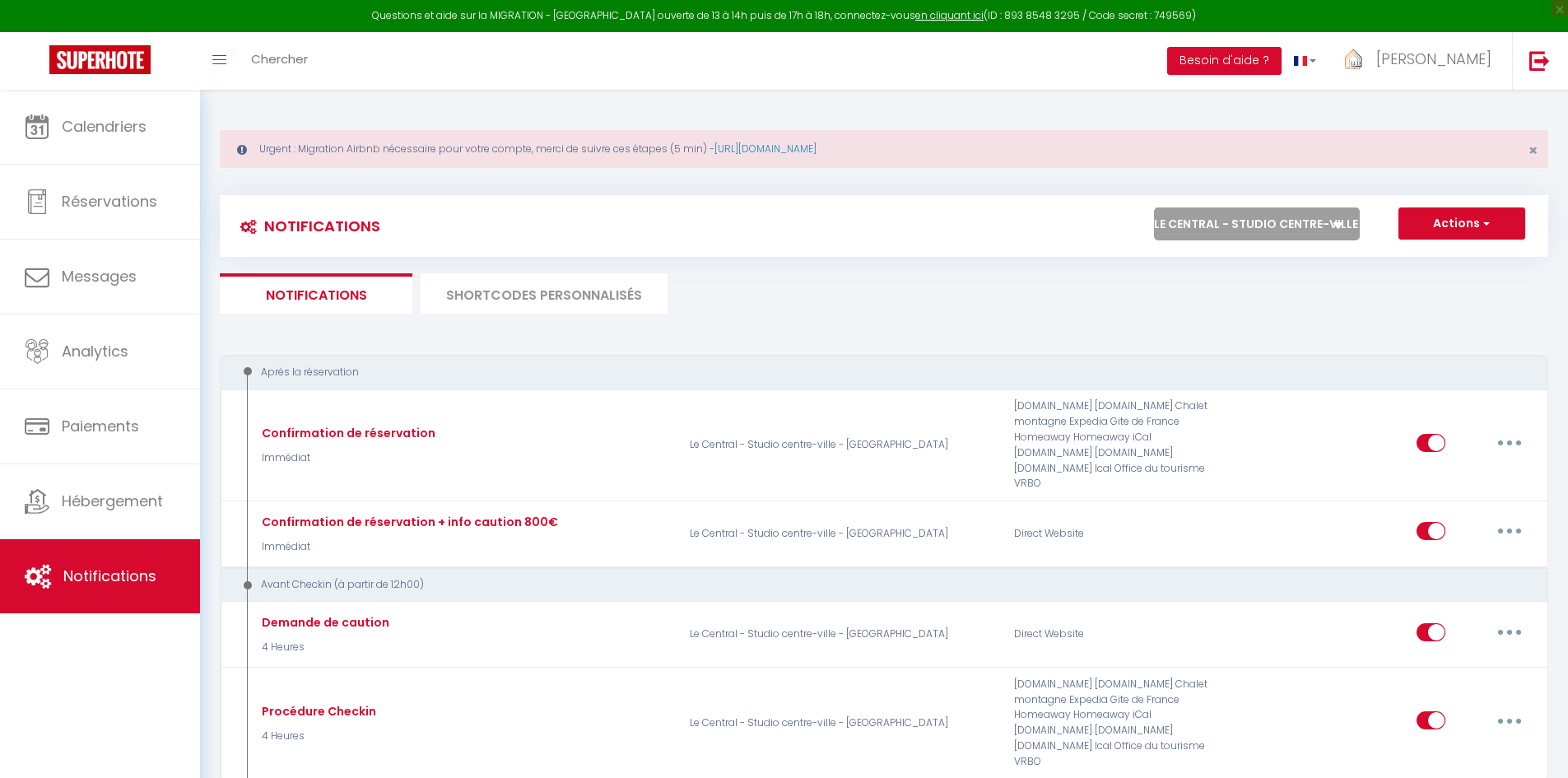
select select "34282"
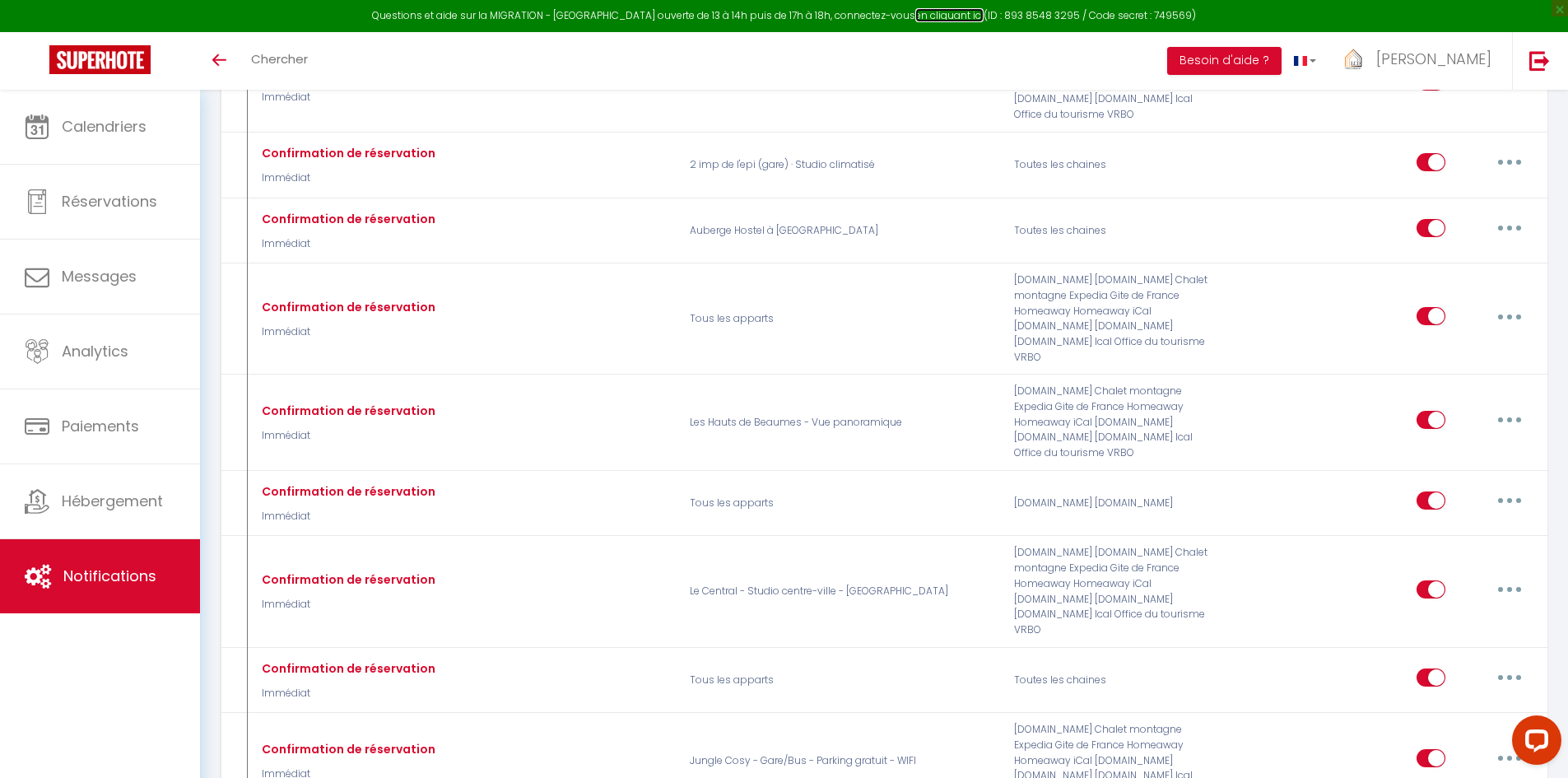
click at [931, 16] on link "en cliquant ici" at bounding box center [950, 15] width 69 height 14
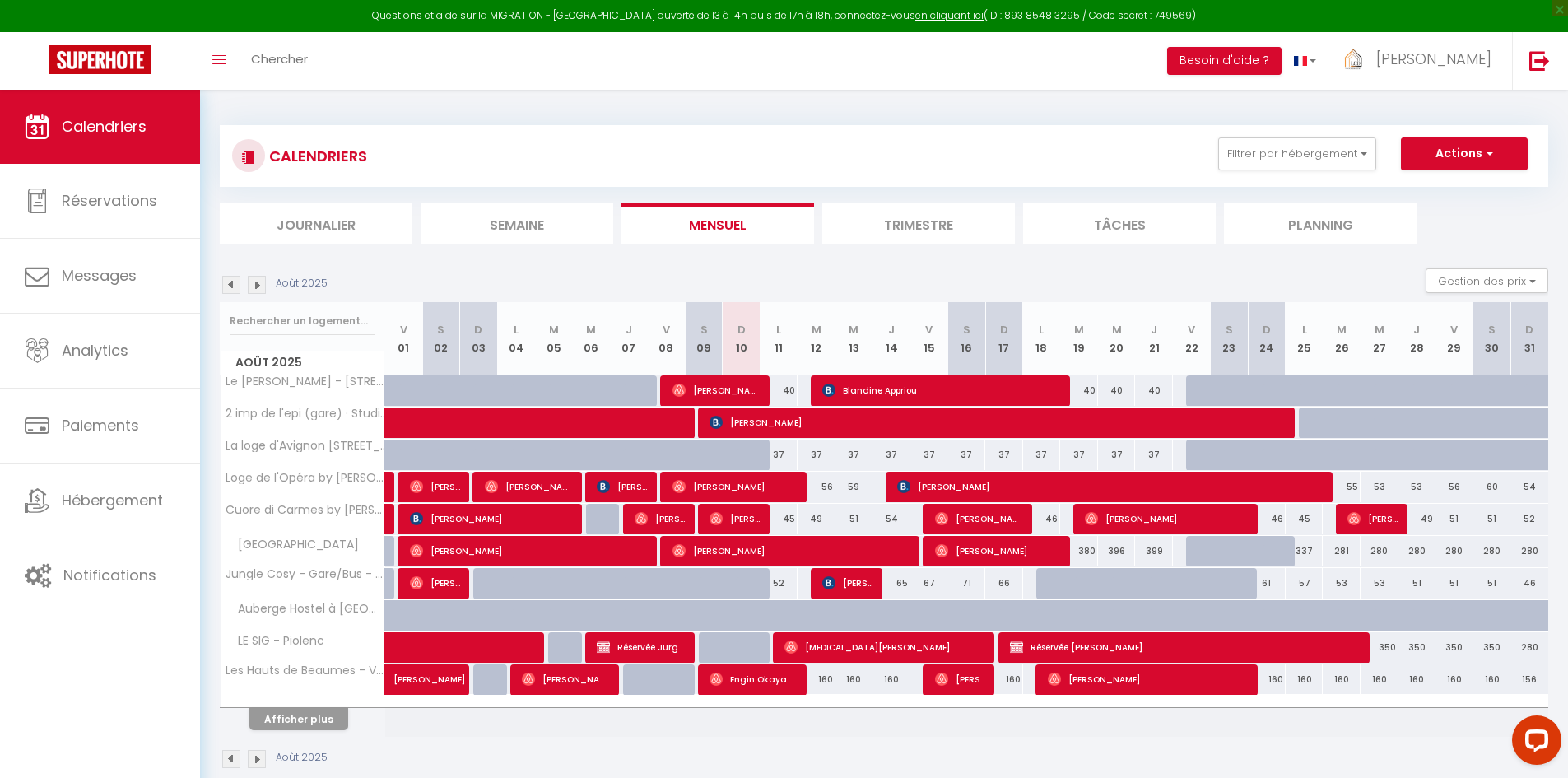
click at [1171, 14] on div "Questions et aide sur la MIGRATION - Salle Zoom ouverte de 13 à 14h puis de 17h…" at bounding box center [784, 16] width 1568 height 32
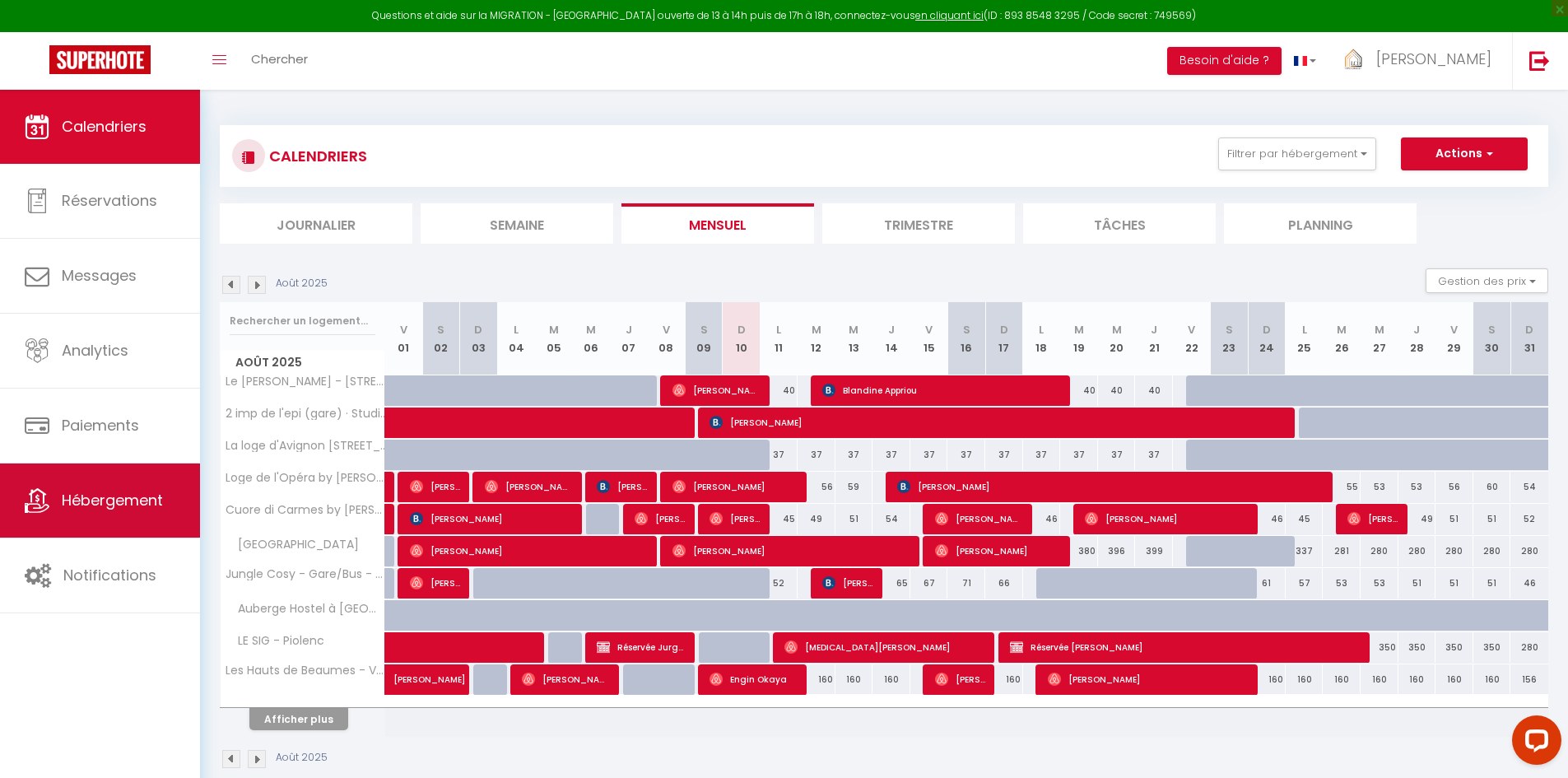
click at [109, 487] on link "Hébergement" at bounding box center [100, 500] width 200 height 74
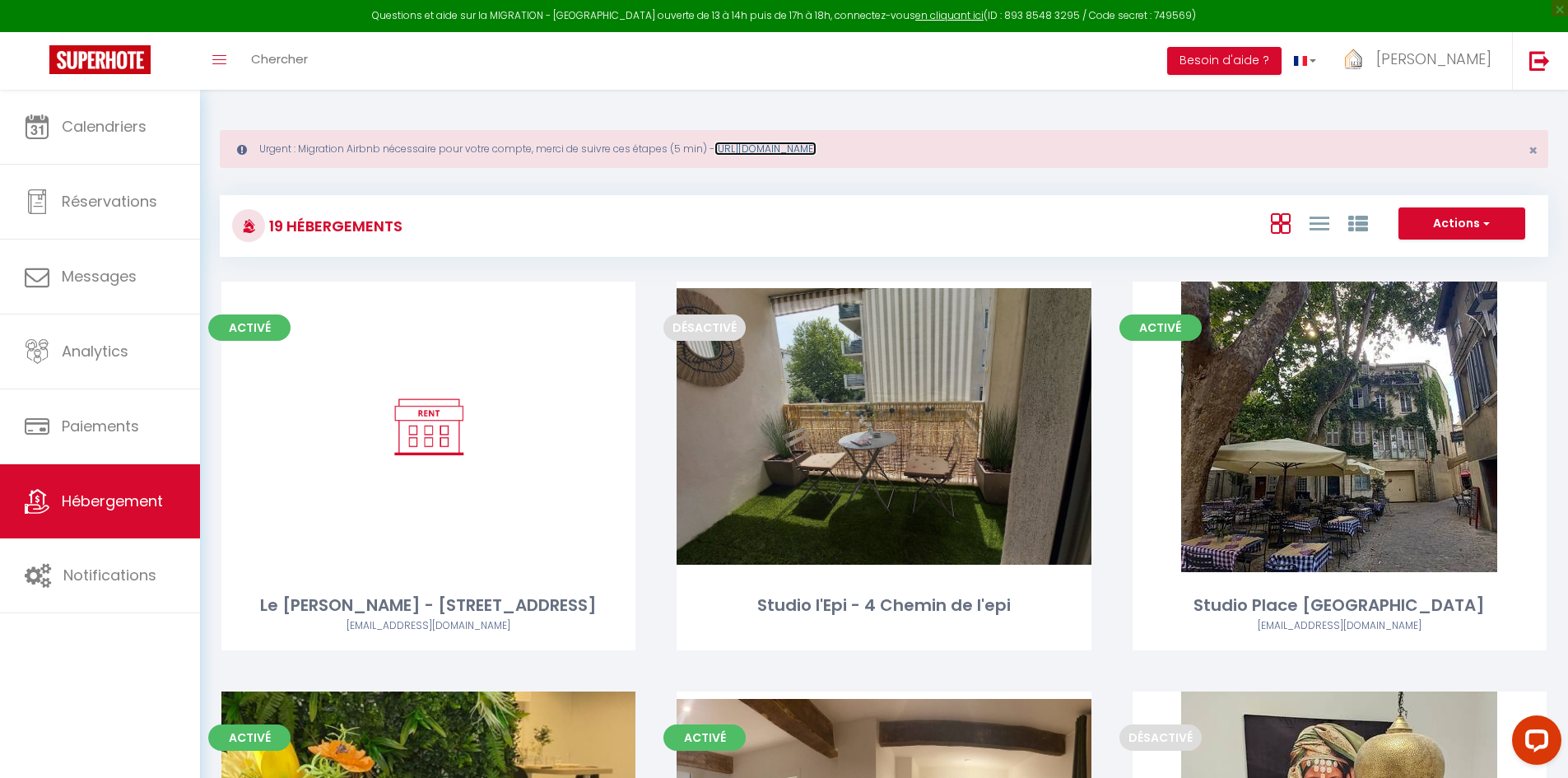
click at [816, 145] on link "[URL][DOMAIN_NAME]" at bounding box center [765, 148] width 102 height 14
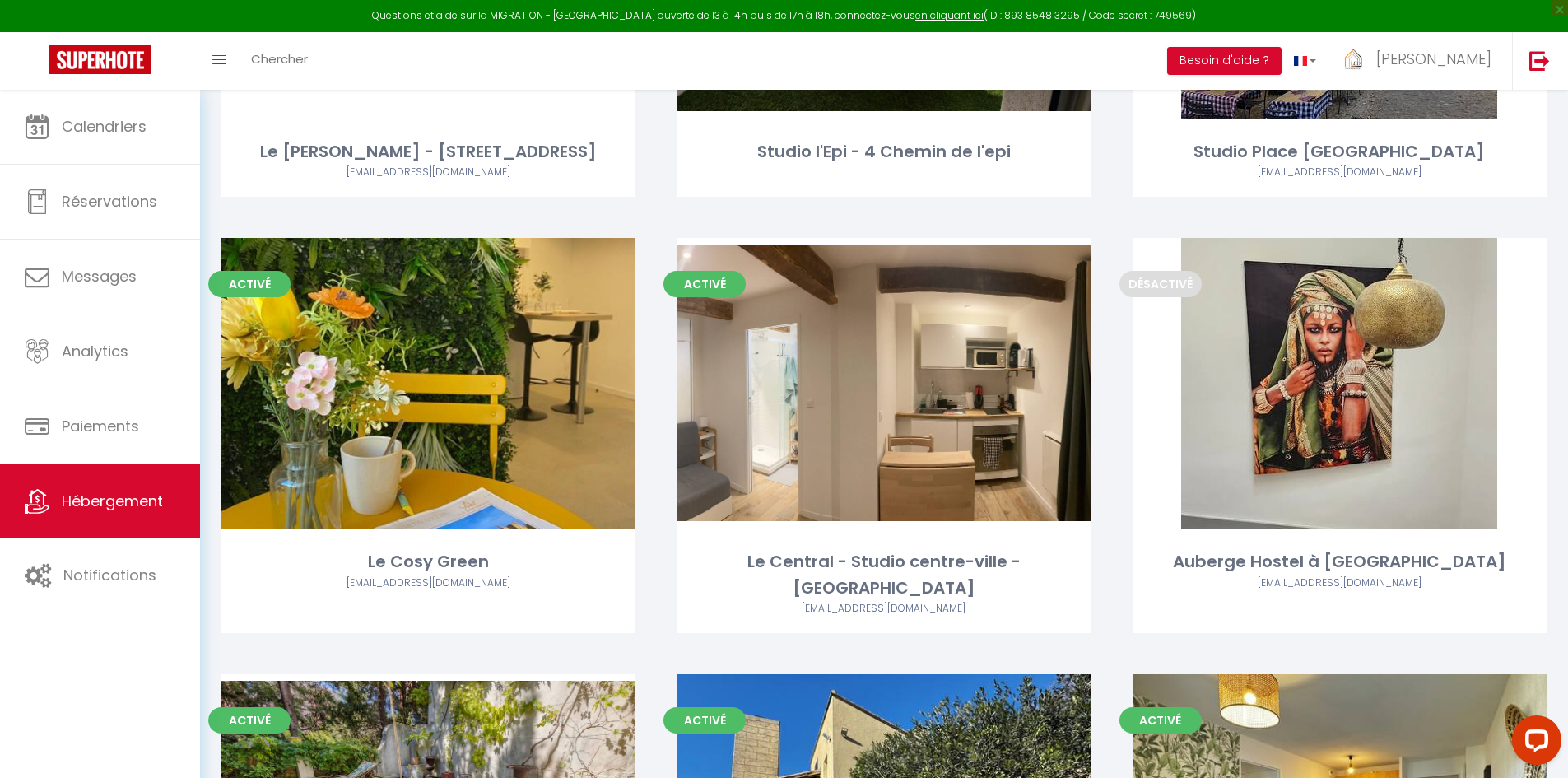
scroll to position [115, 0]
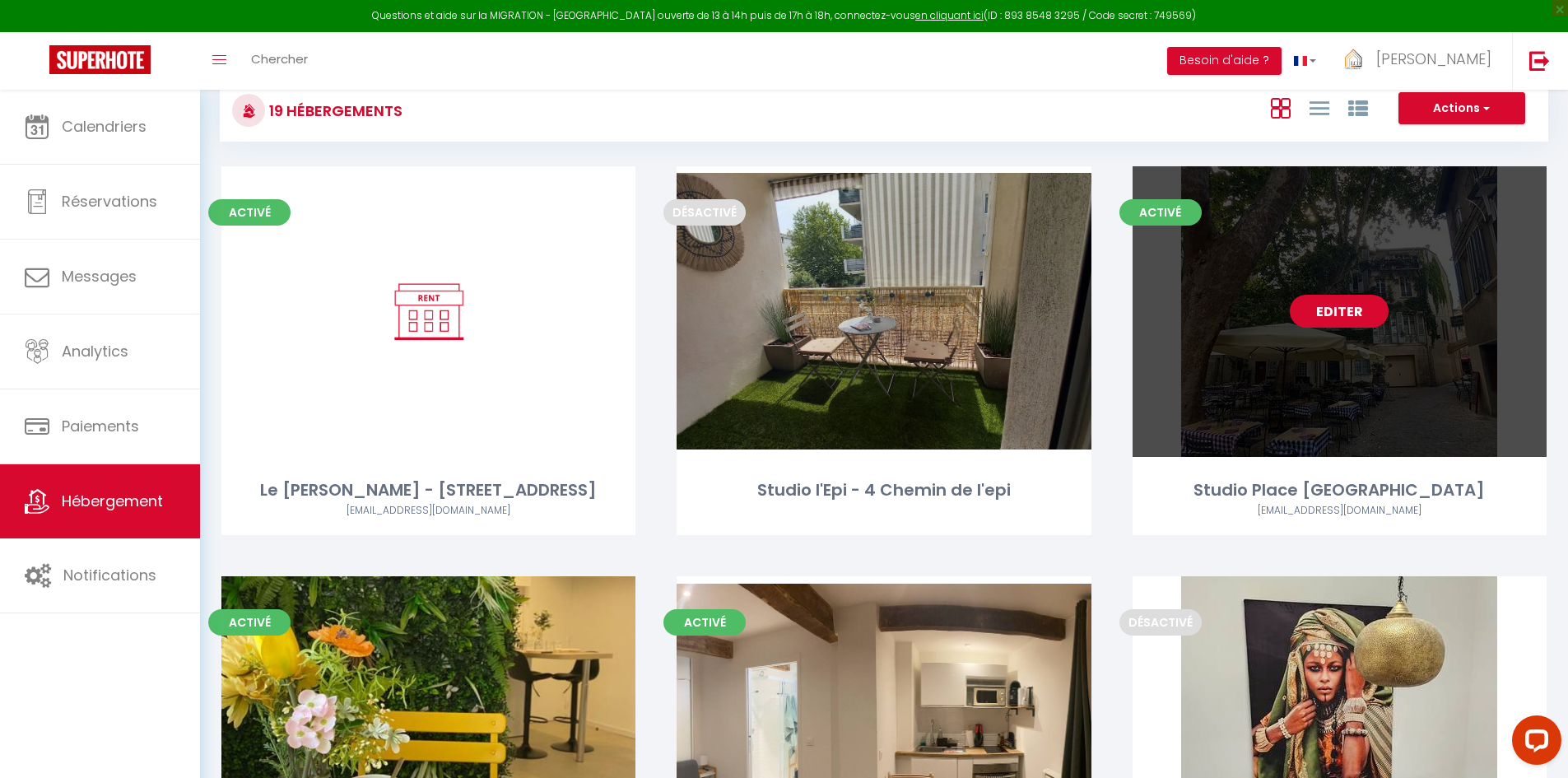
click at [1350, 310] on link "Editer" at bounding box center [1339, 311] width 99 height 33
select select "3"
select select "2"
select select "1"
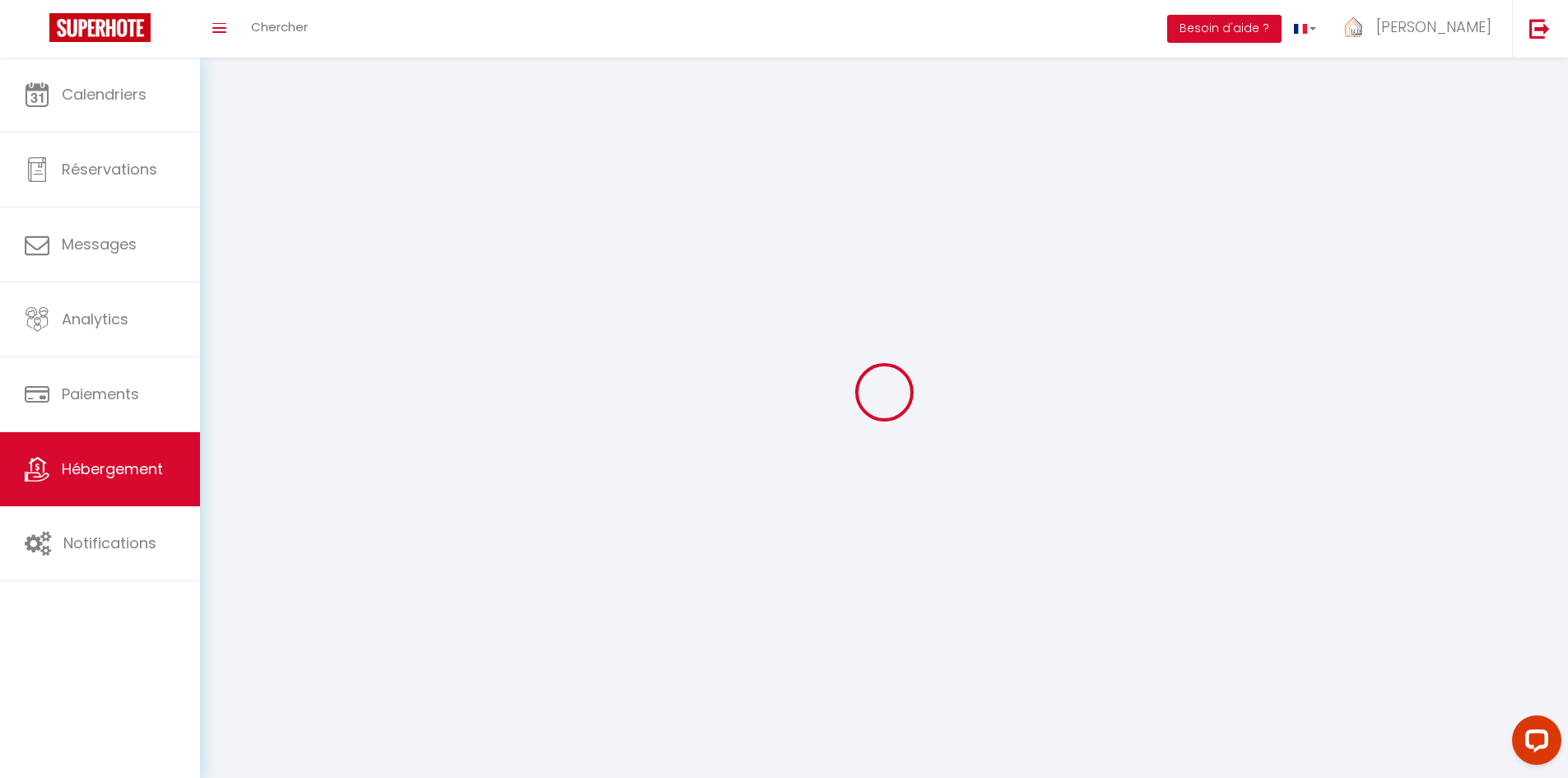
select select
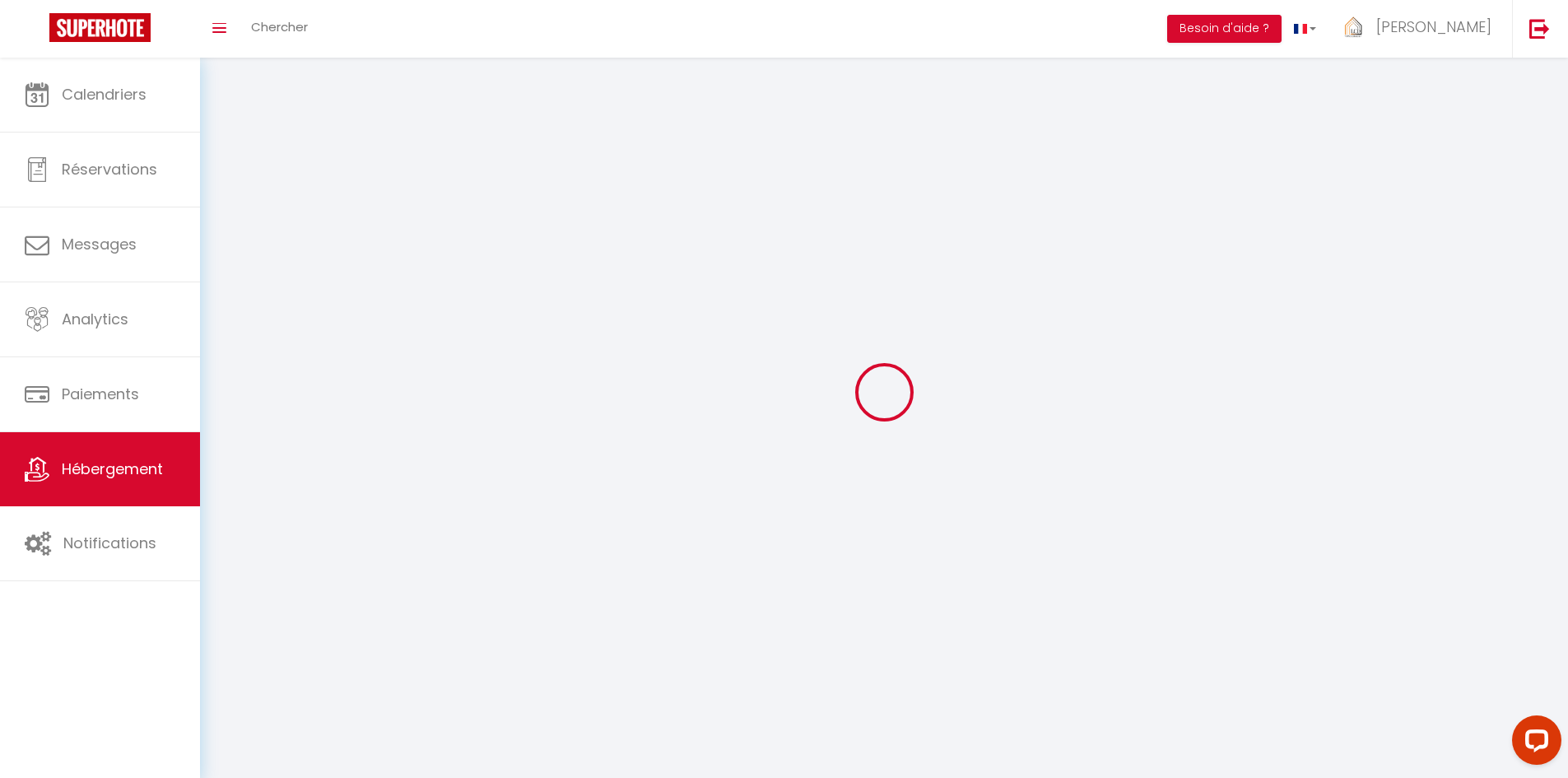
select select
checkbox input "false"
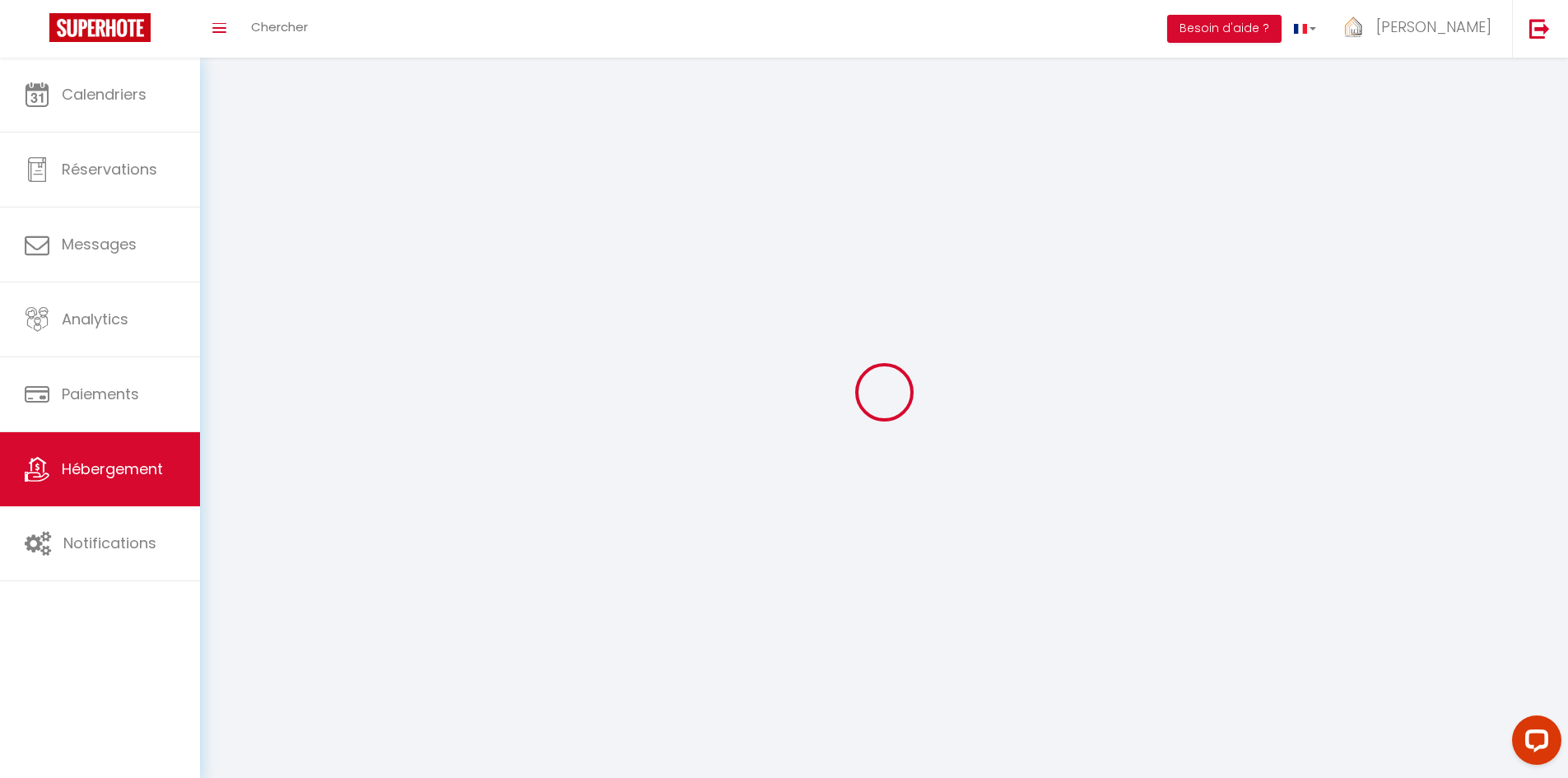
checkbox input "false"
select select
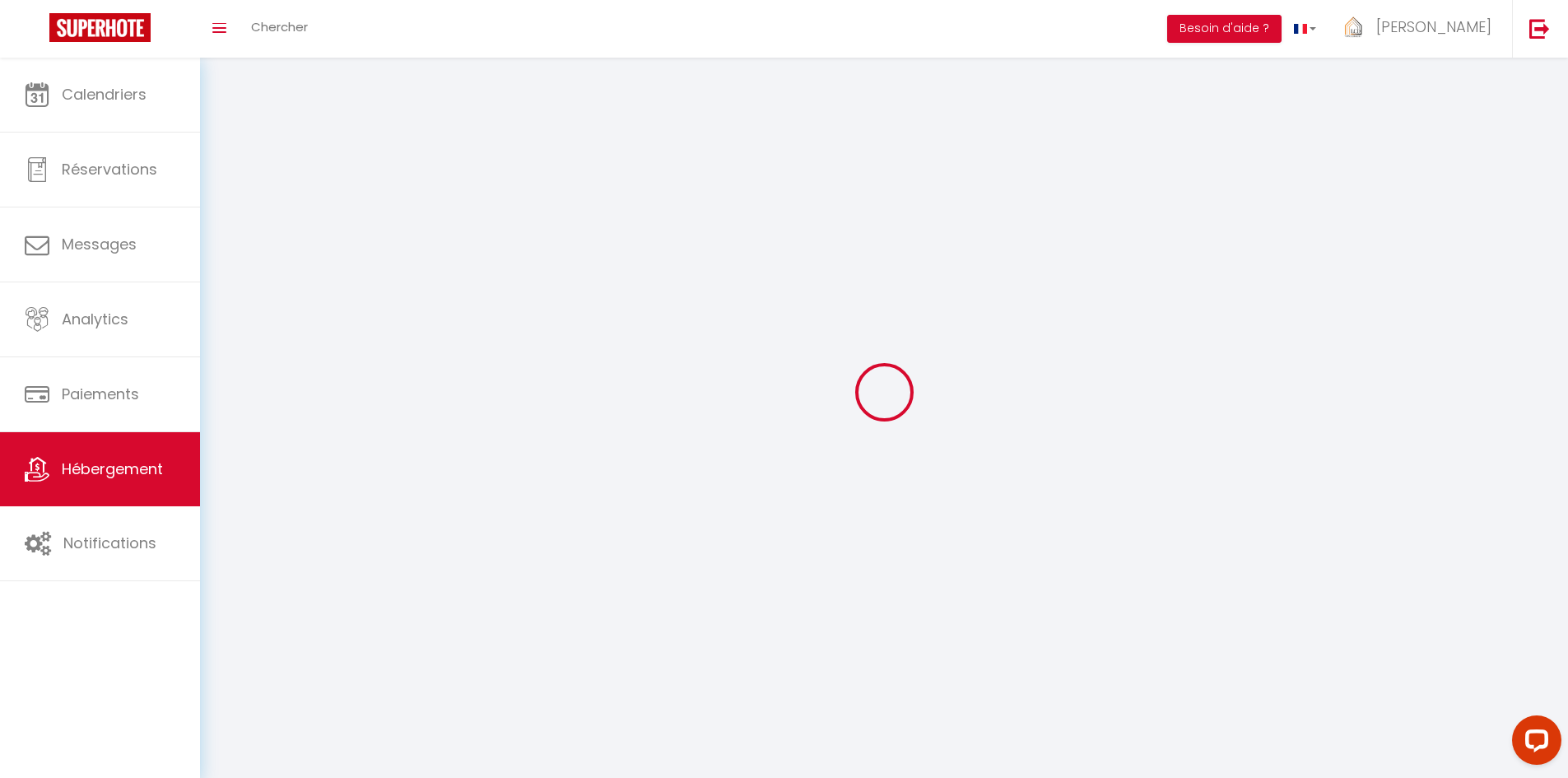
select select
checkbox input "false"
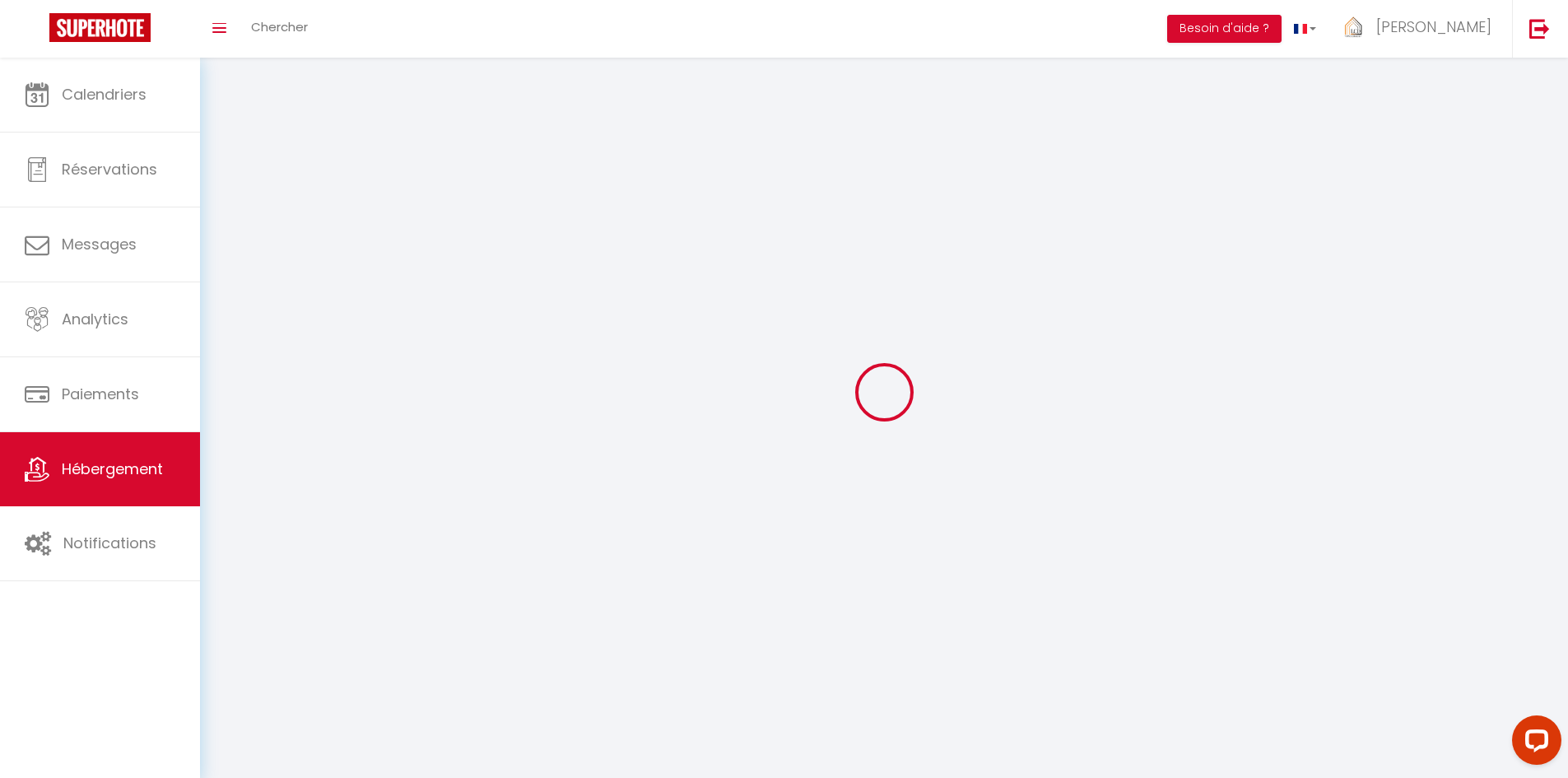
checkbox input "false"
select select
select select "1"
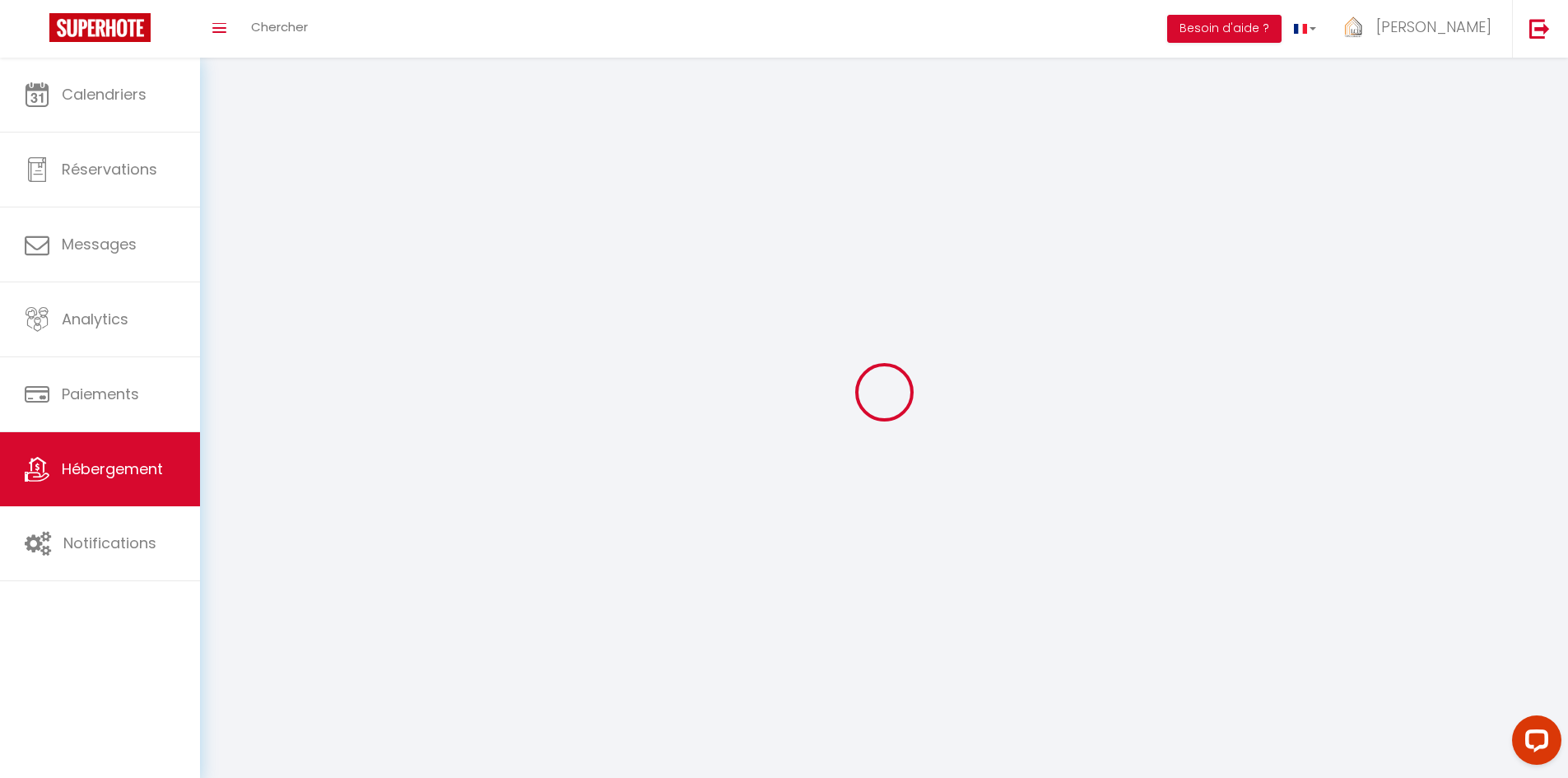
select select
select select "28"
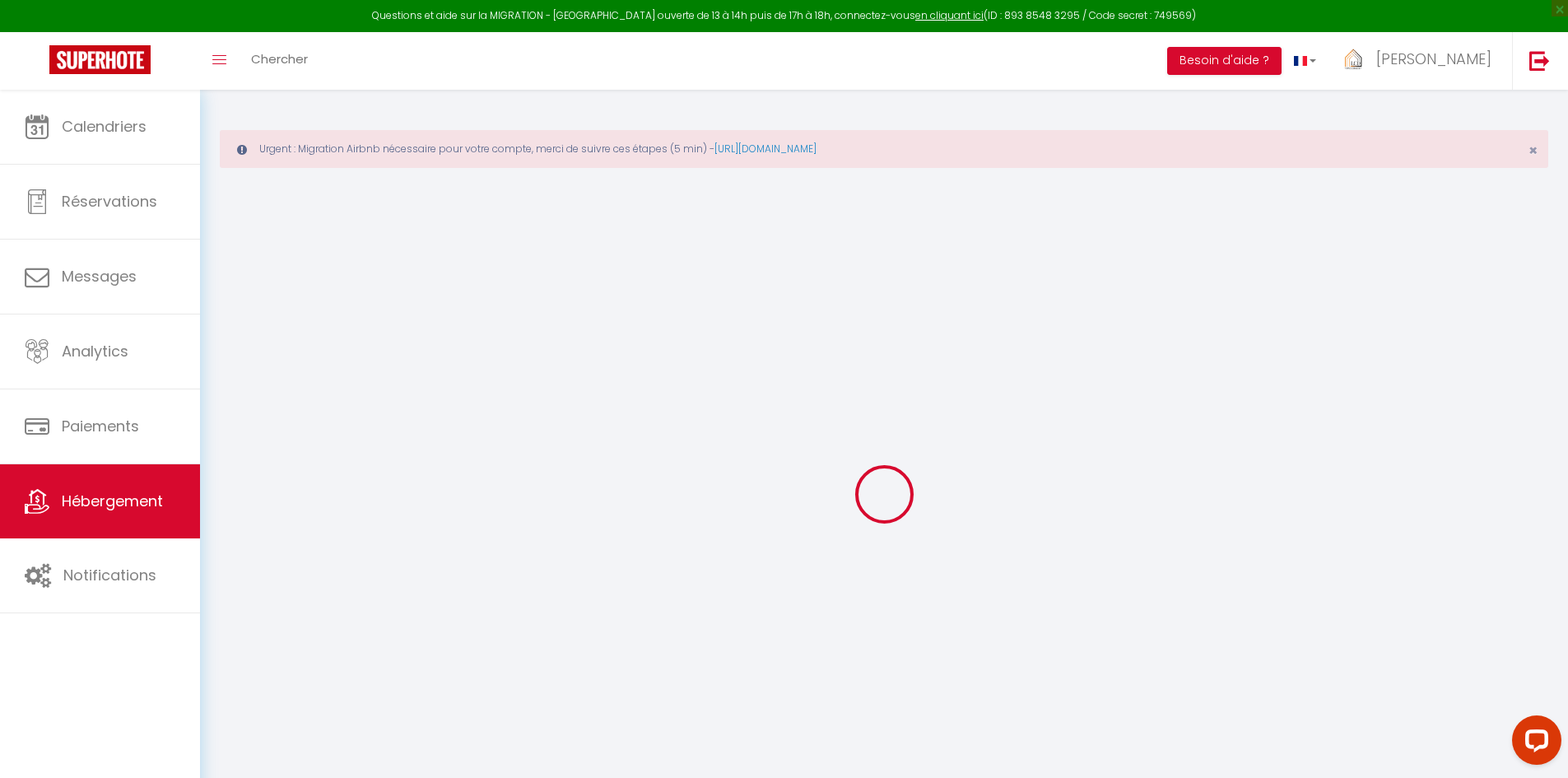
select select
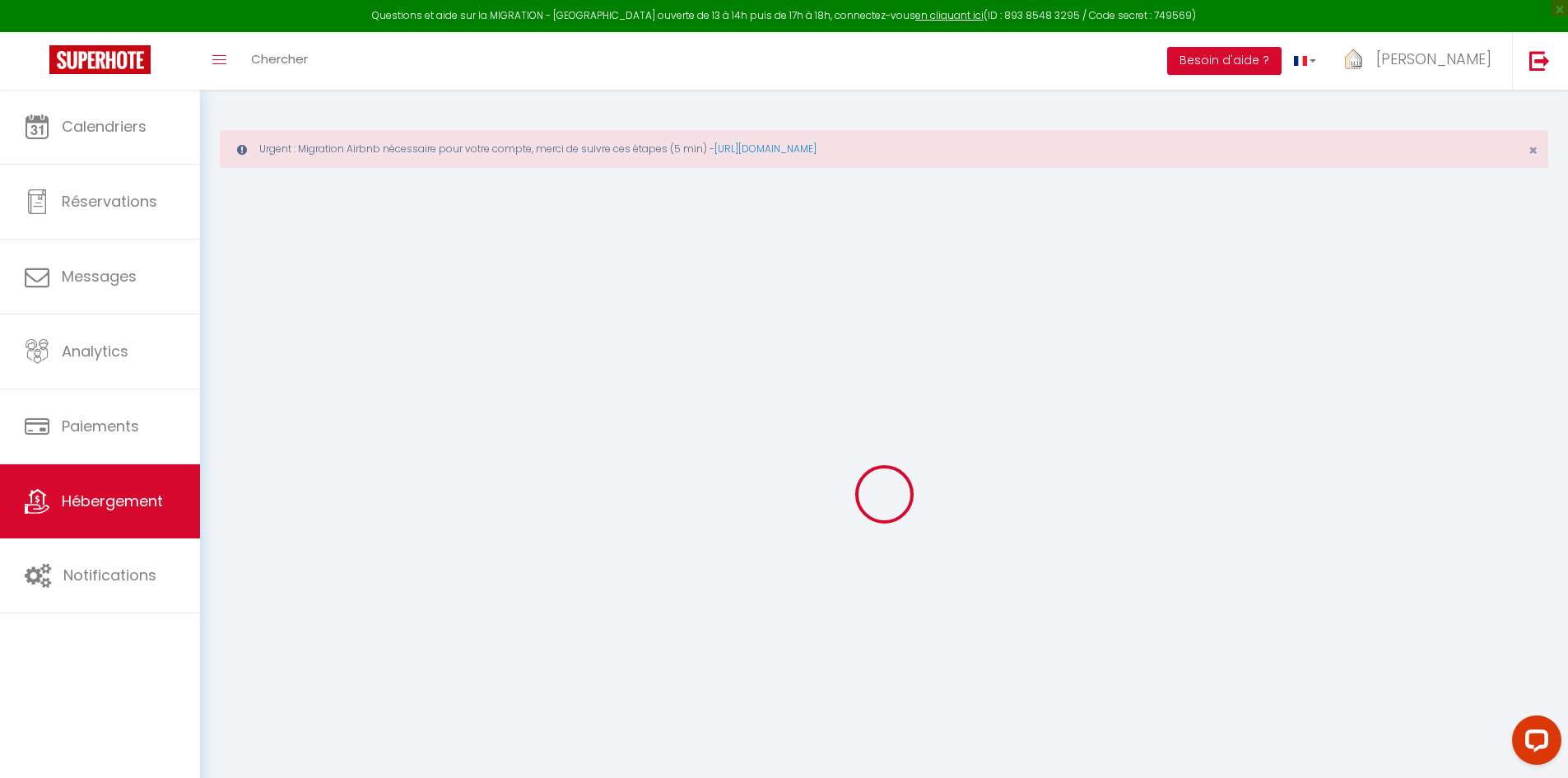
select select
checkbox input "false"
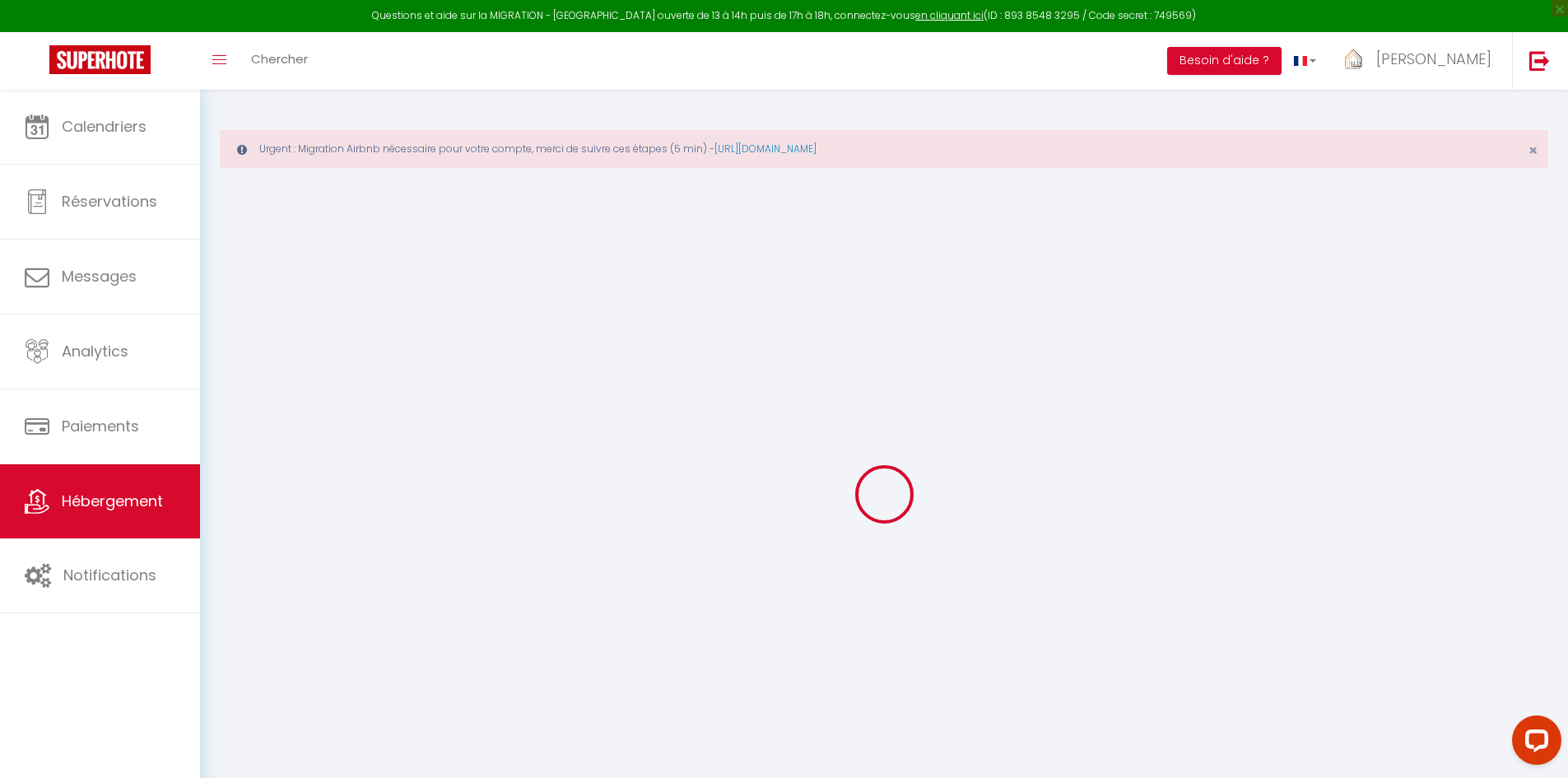
select select
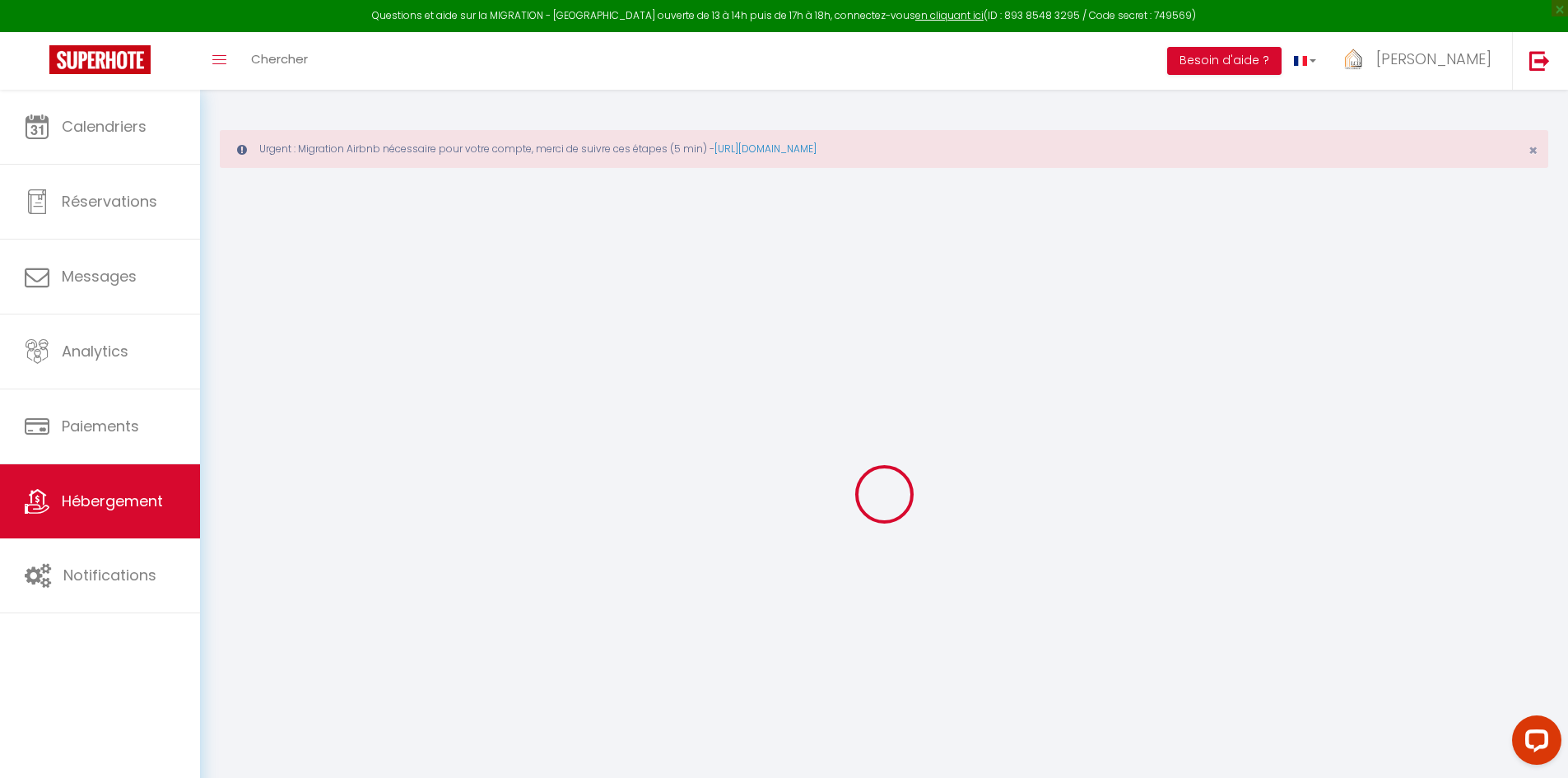
select select
checkbox input "false"
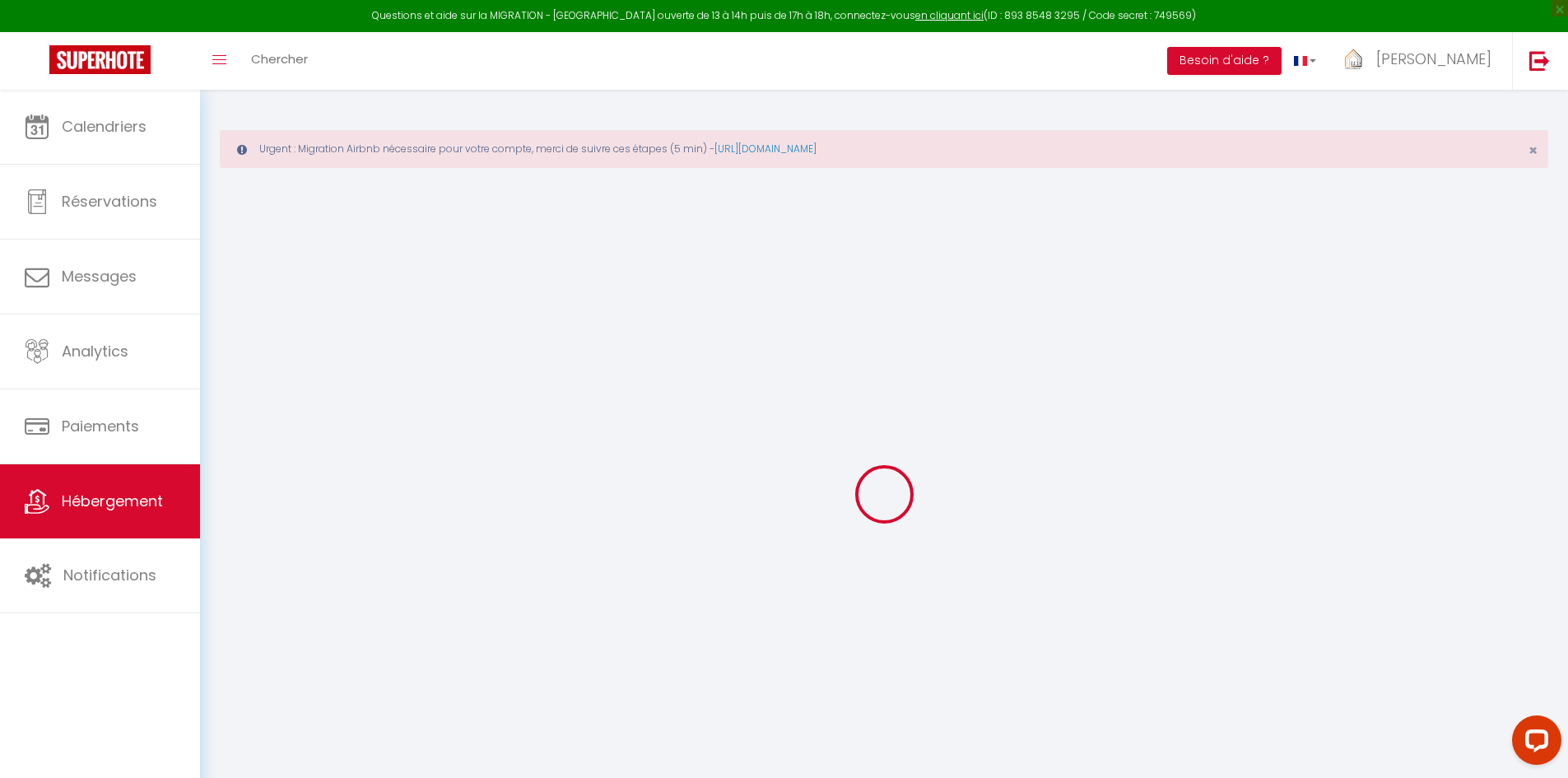
checkbox input "false"
select select
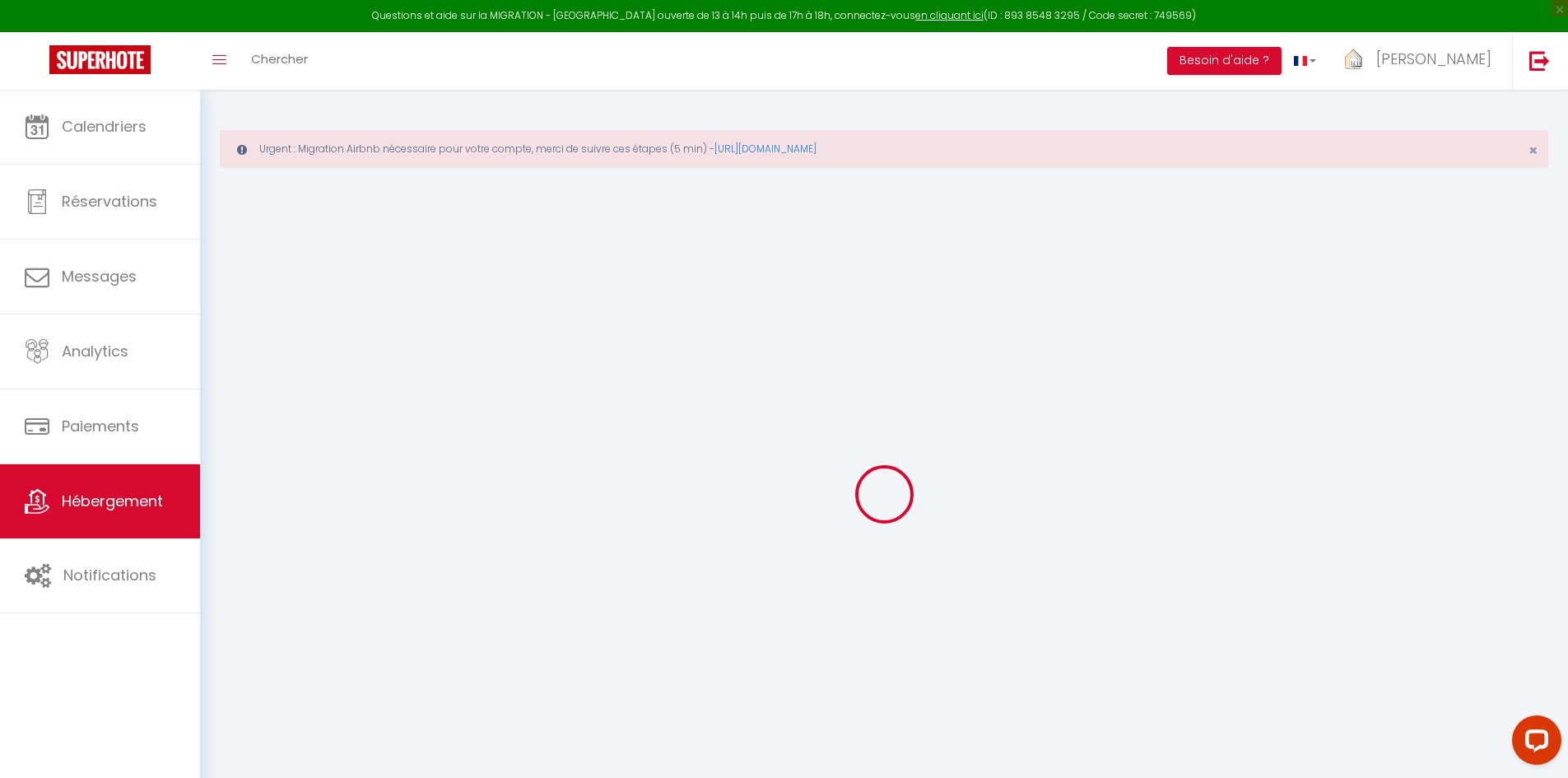
select select
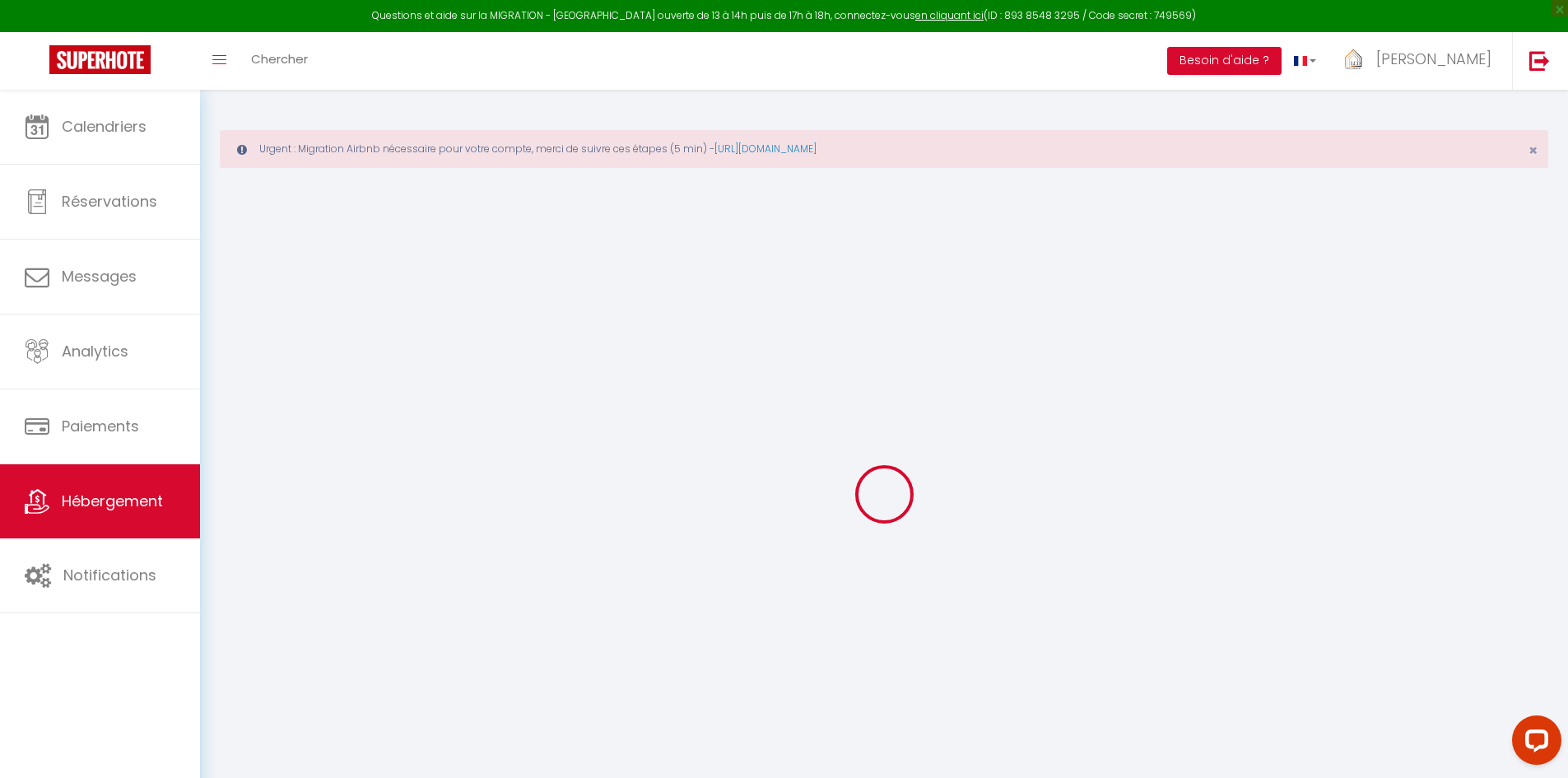
checkbox input "false"
select select
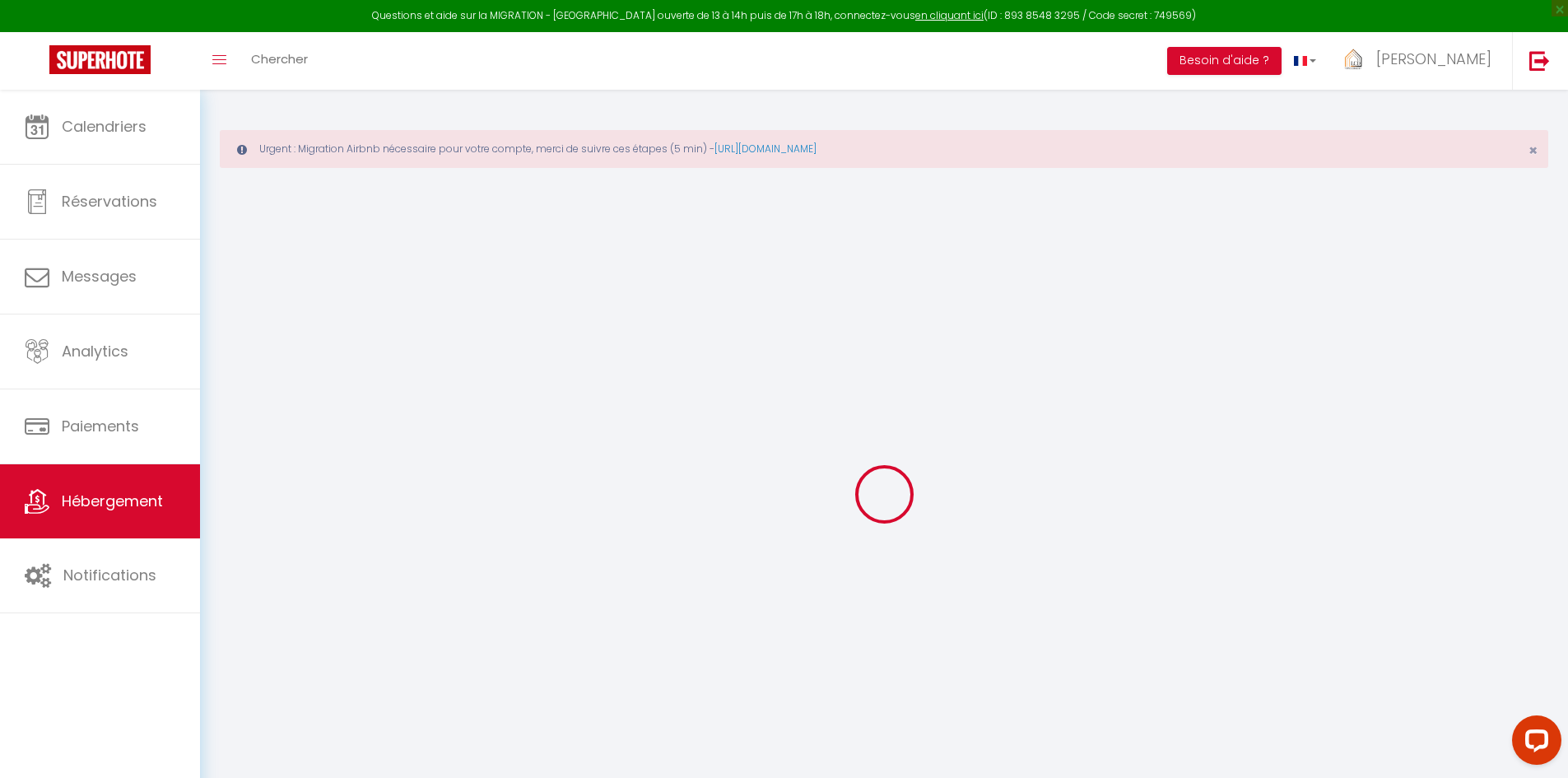
select select
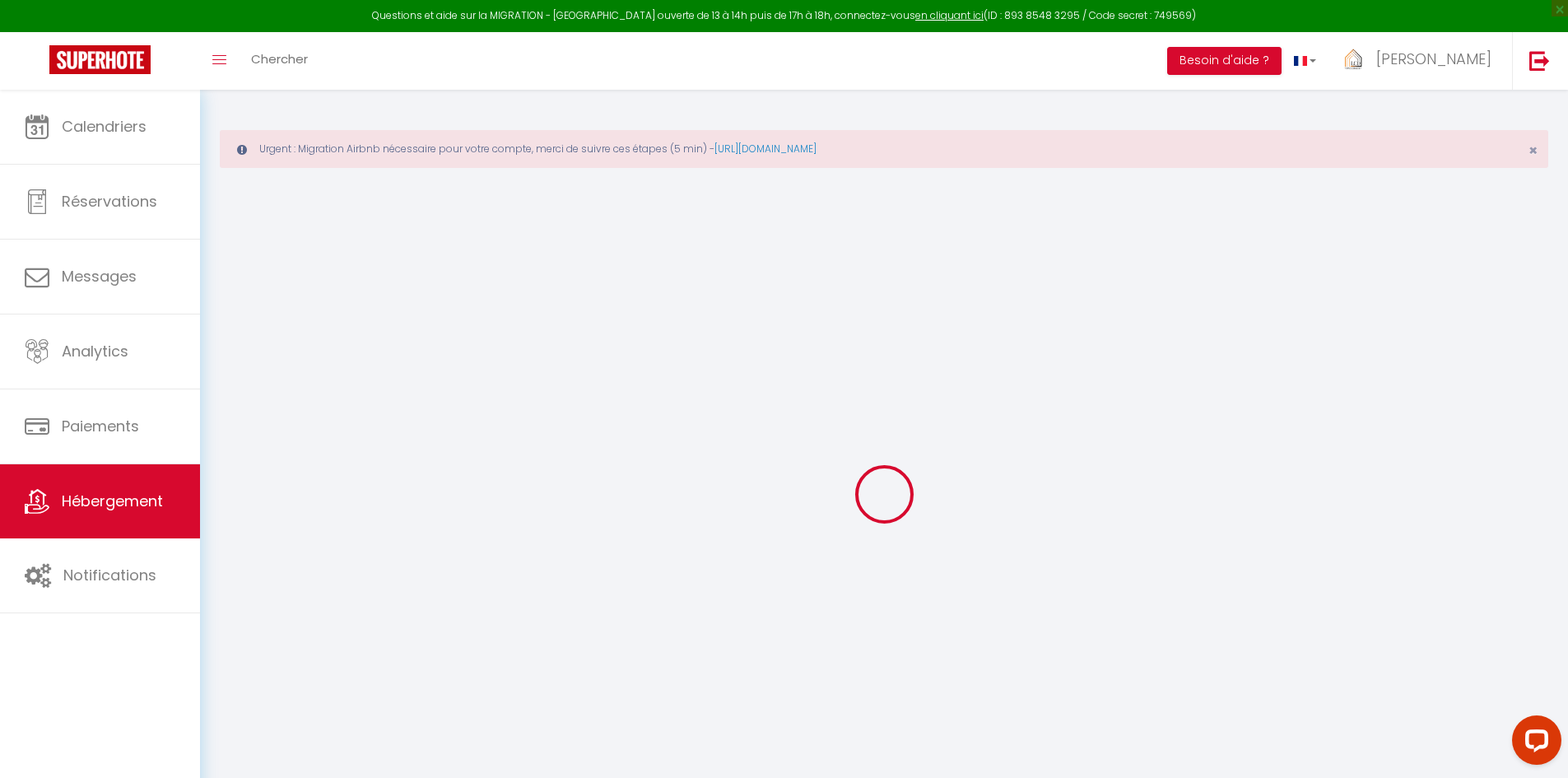
select select
checkbox input "false"
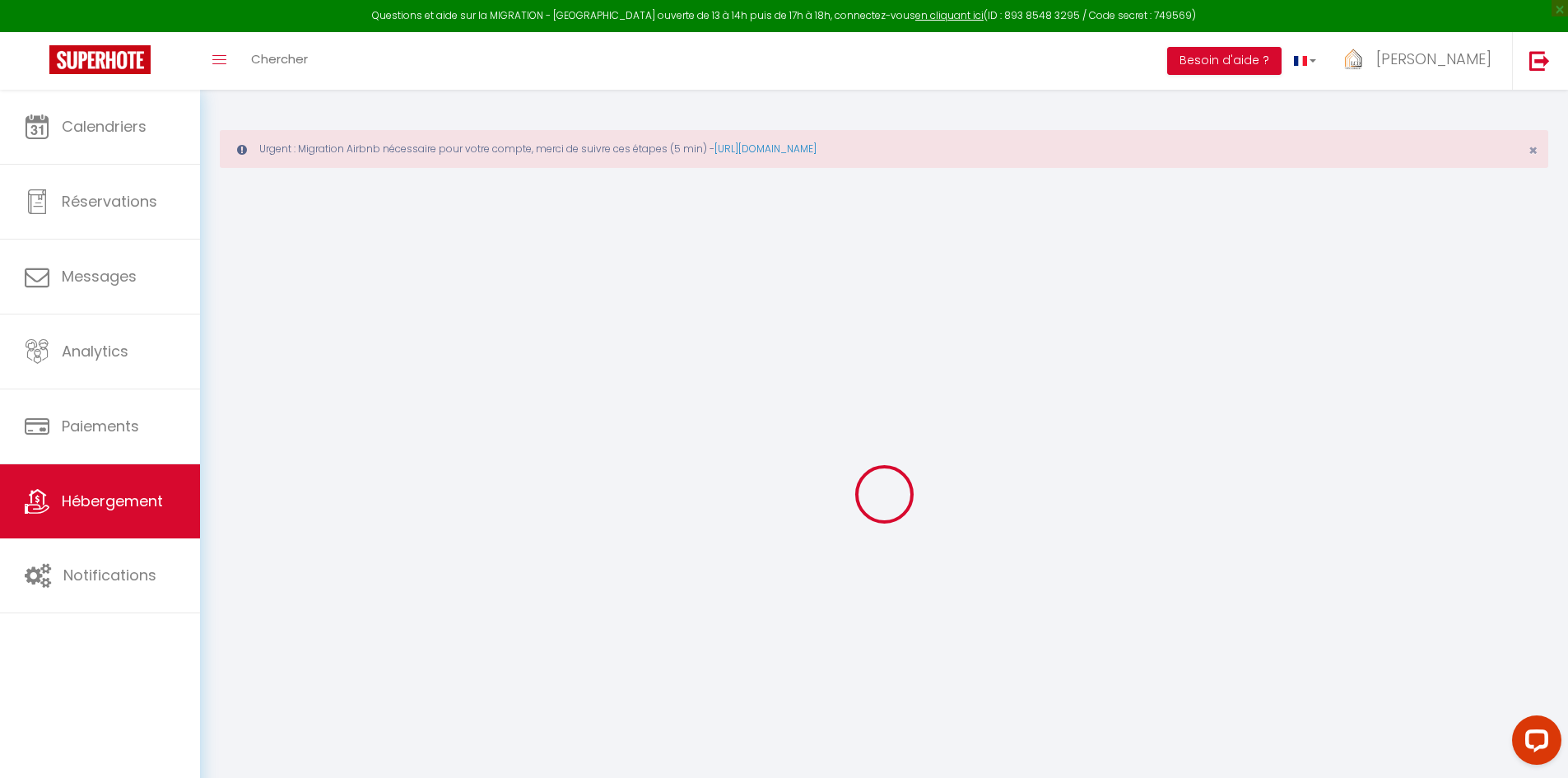
checkbox input "false"
select select
type input "Studio Place [GEOGRAPHIC_DATA]"
type input "Kevin"
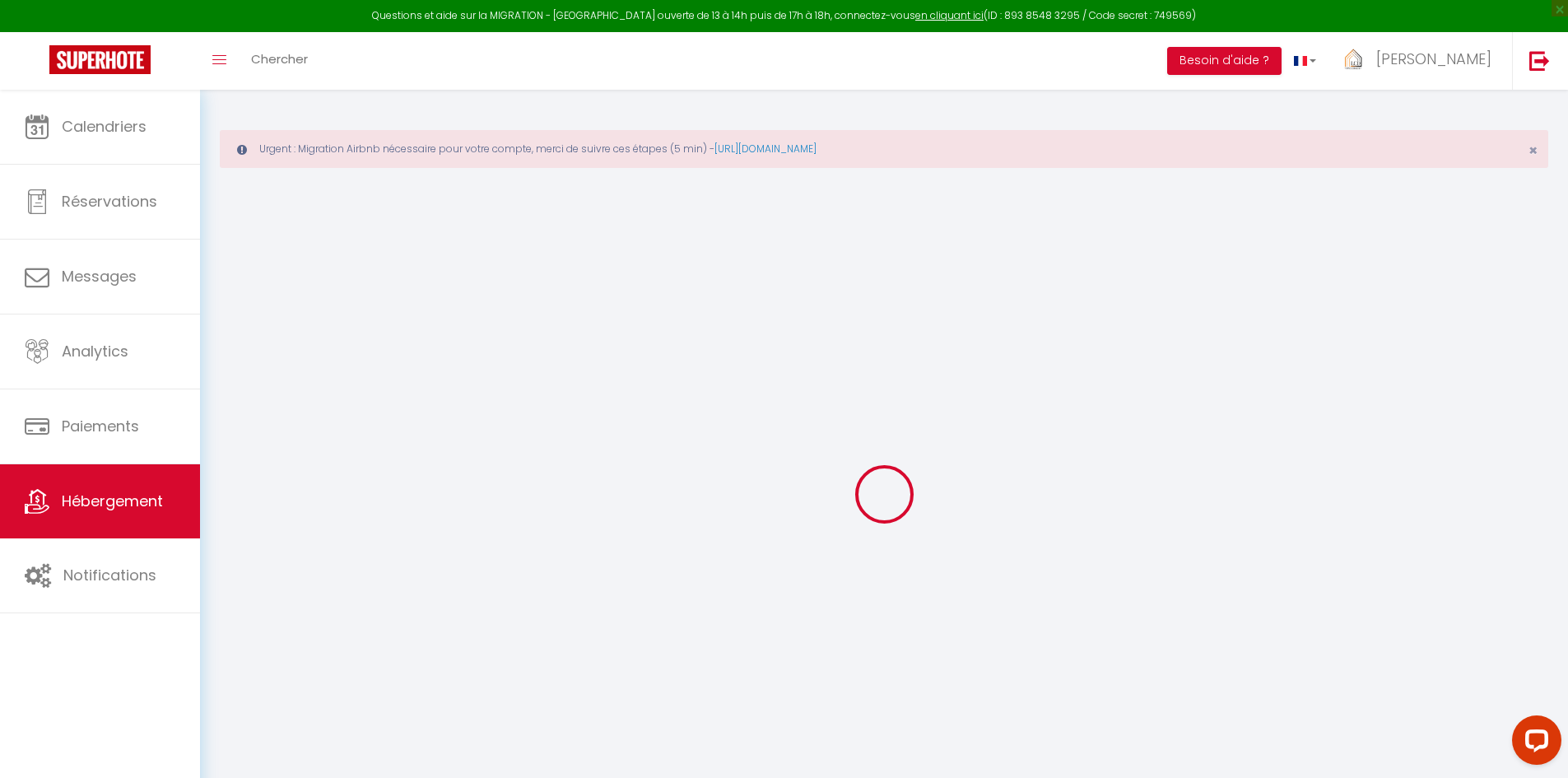
type input "Maillet"
type input "14 Rue Figuière"
type input "84000"
type input "Avignon"
select select "2"
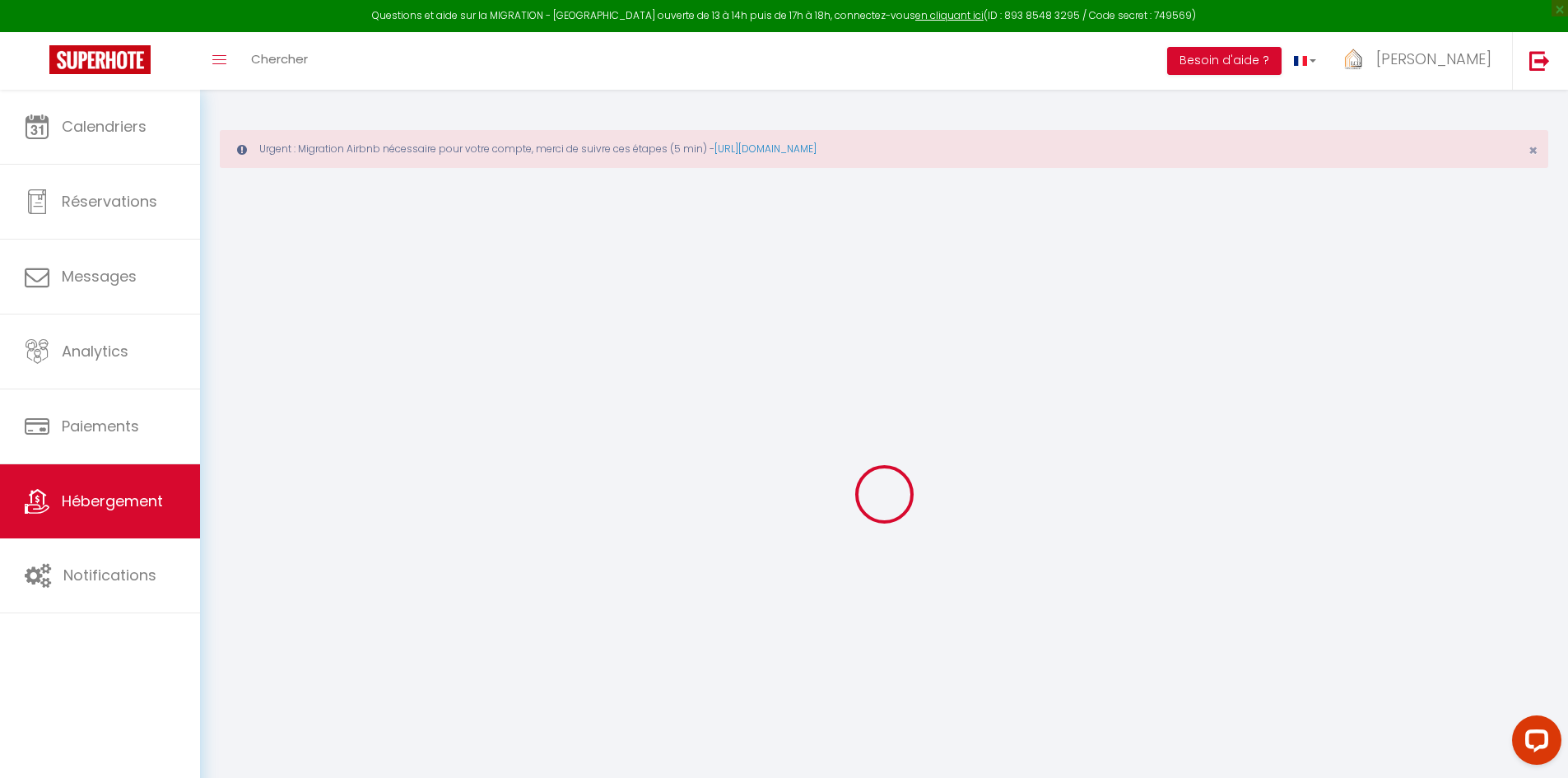
select select "0"
type input "33"
type input "28"
type input "800"
select select
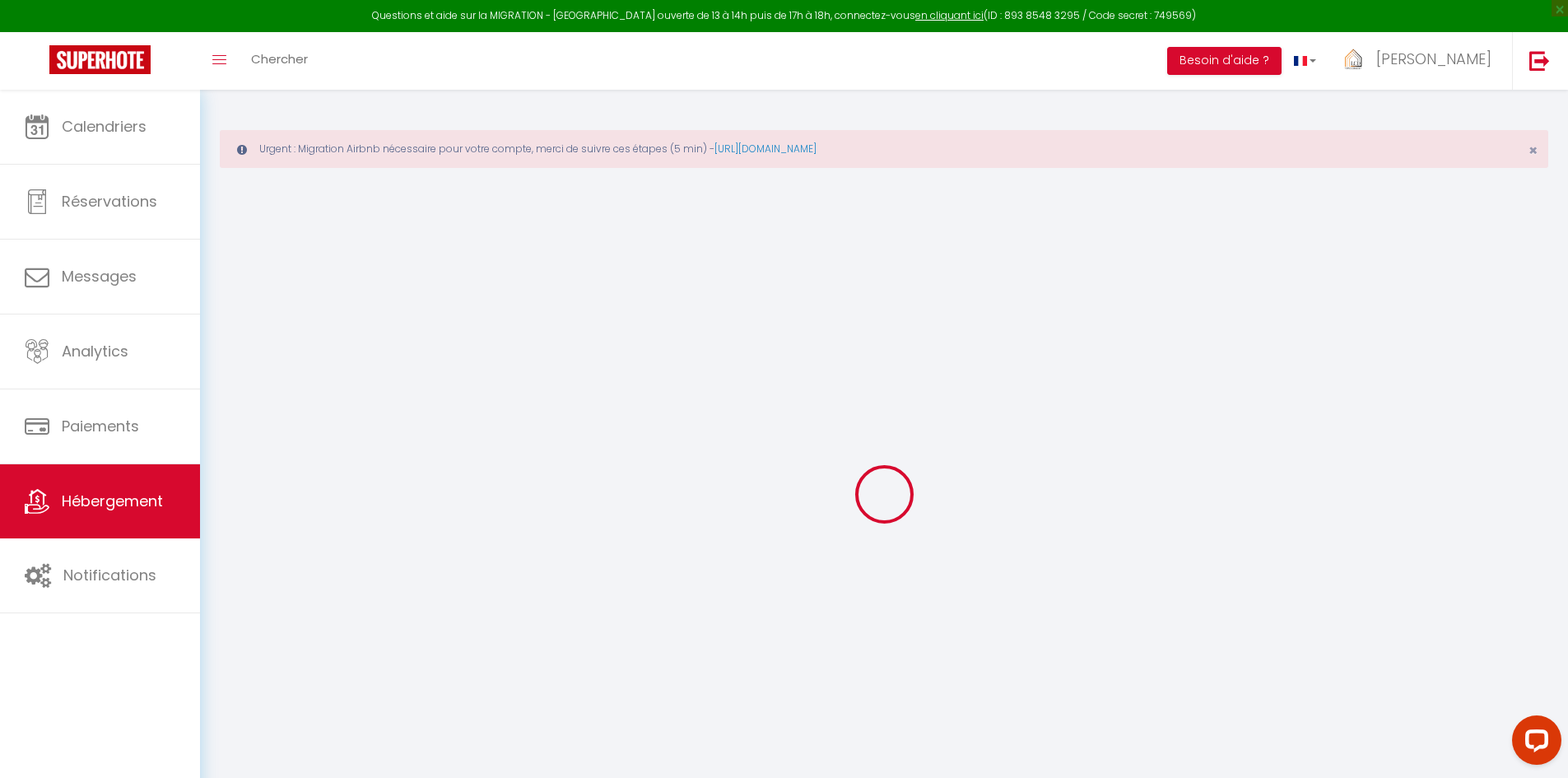
select select
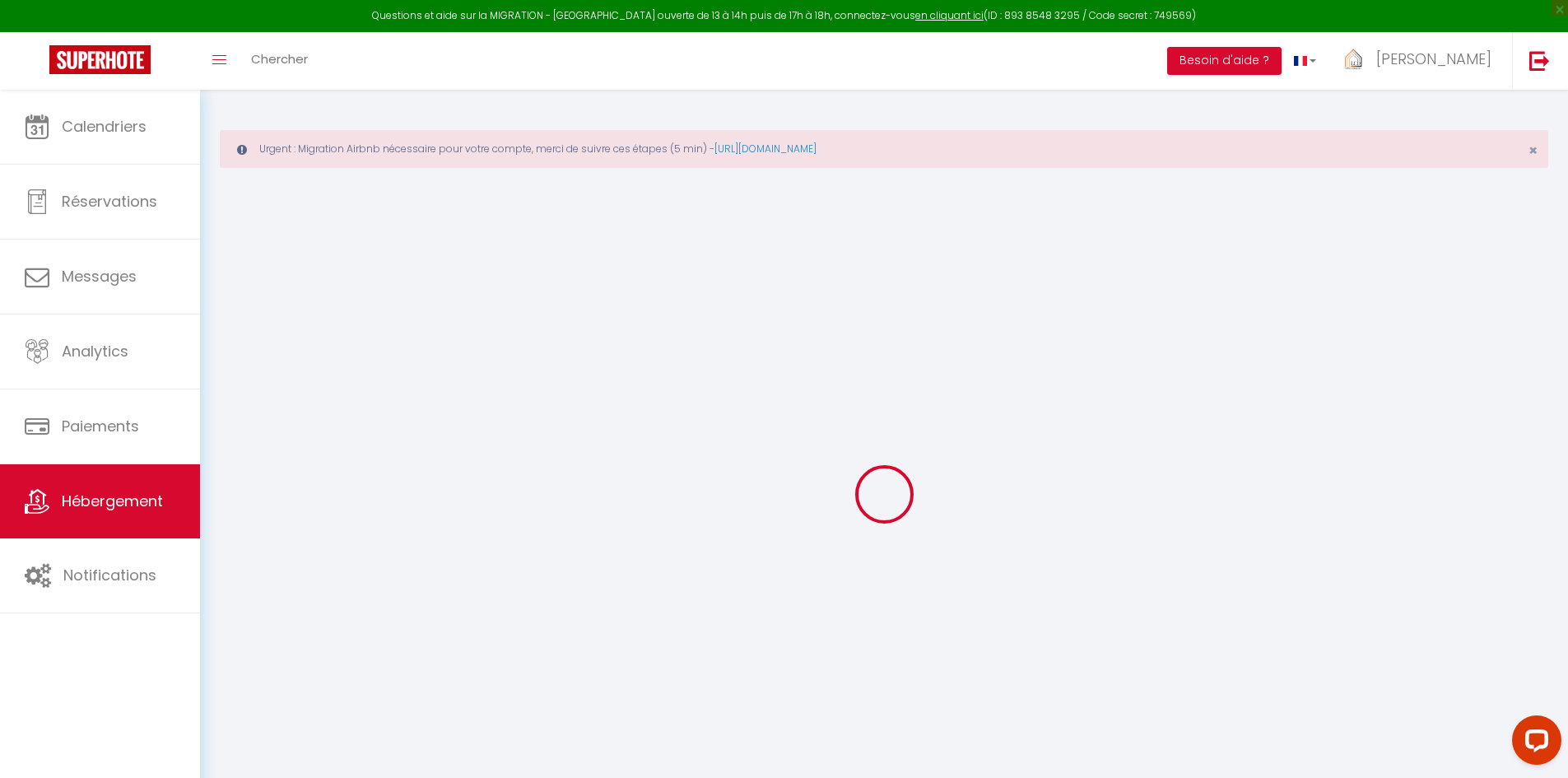
type input "14 Rue Figuière"
type input "84000"
type input "Avignon"
type input "[EMAIL_ADDRESS][DOMAIN_NAME]"
select select "11348"
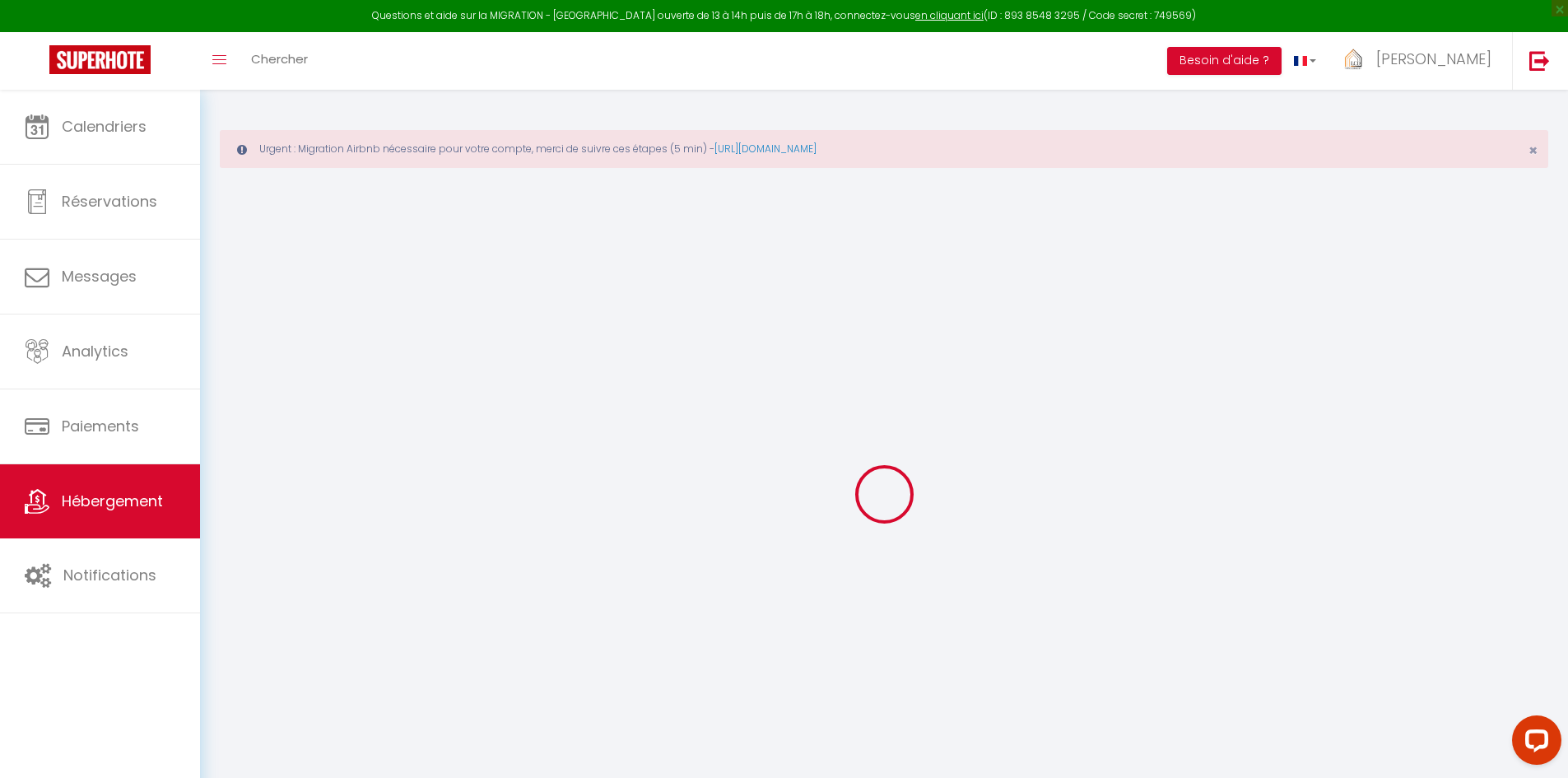
checkbox input "false"
type input "28"
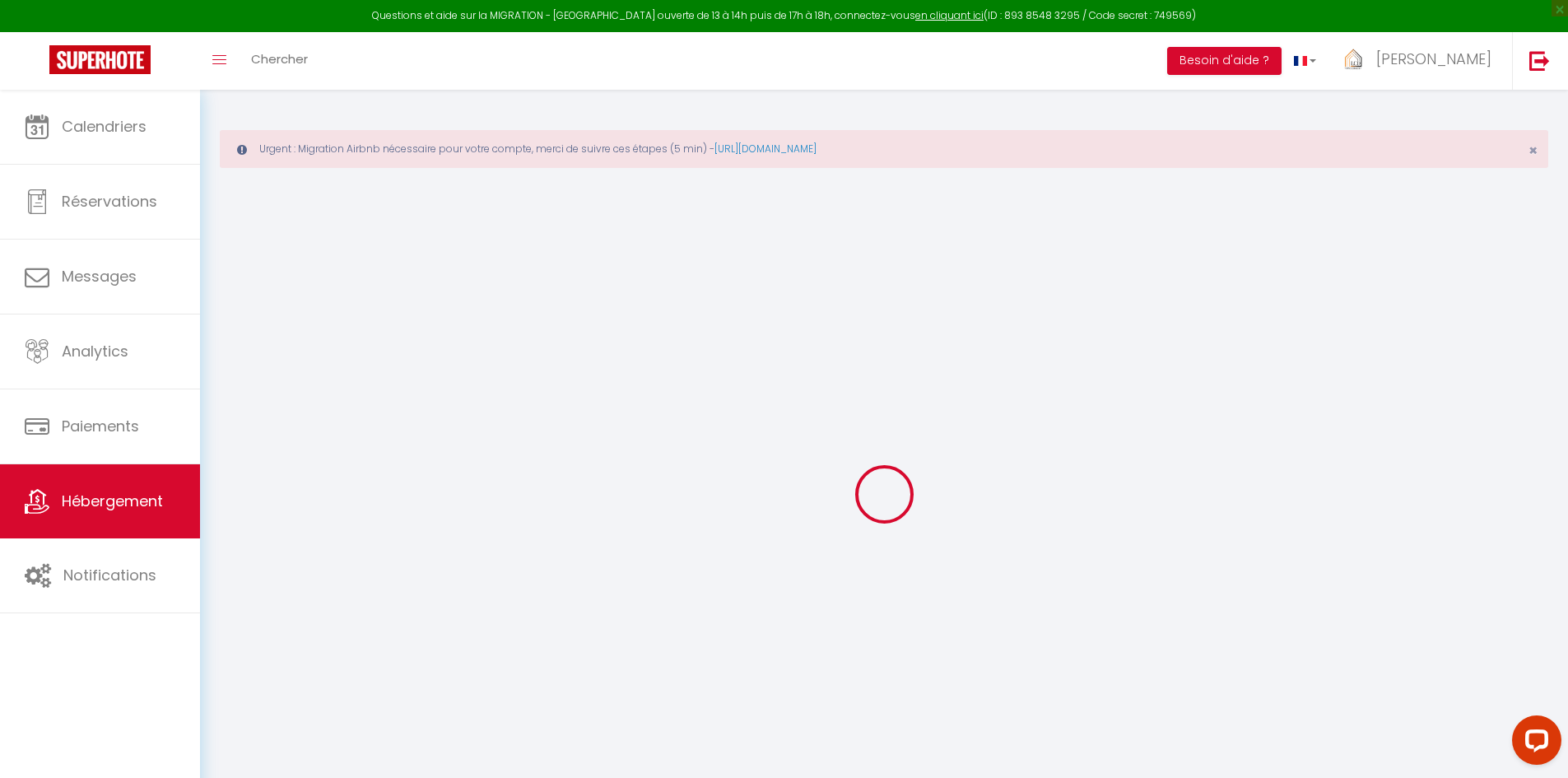
type input "2.08"
type input "0"
select select
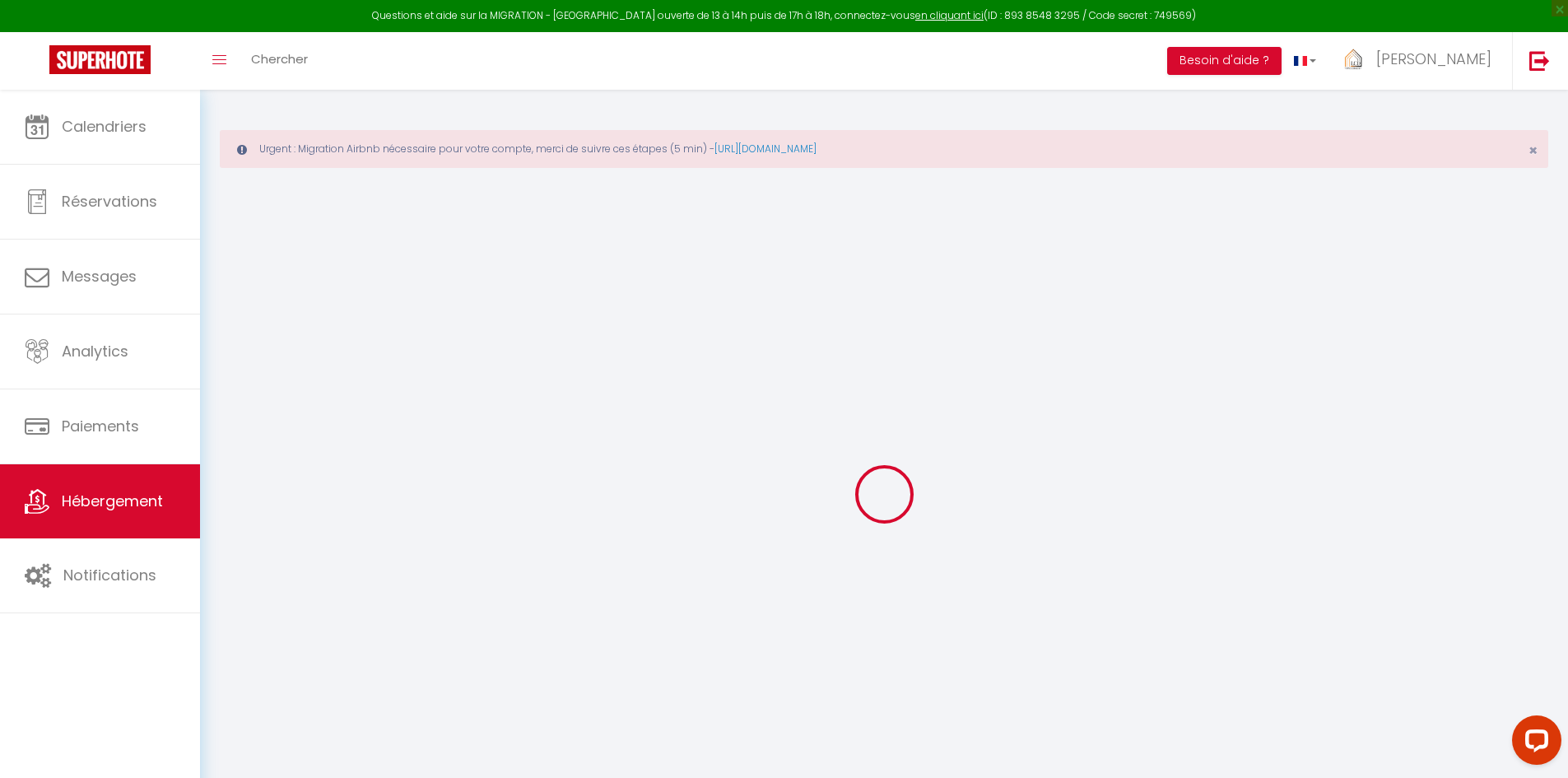
select select
checkbox input "false"
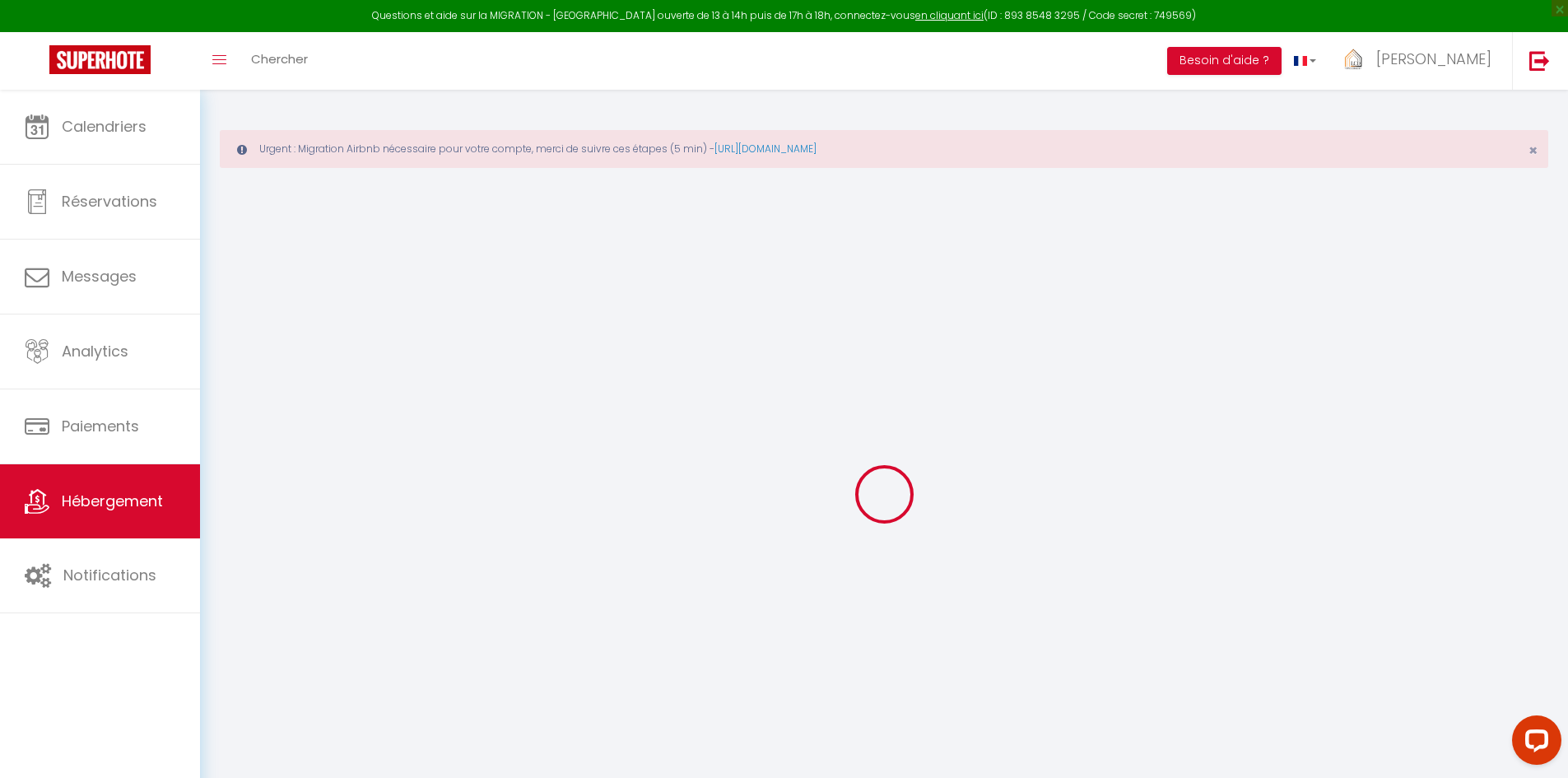
checkbox input "false"
select select
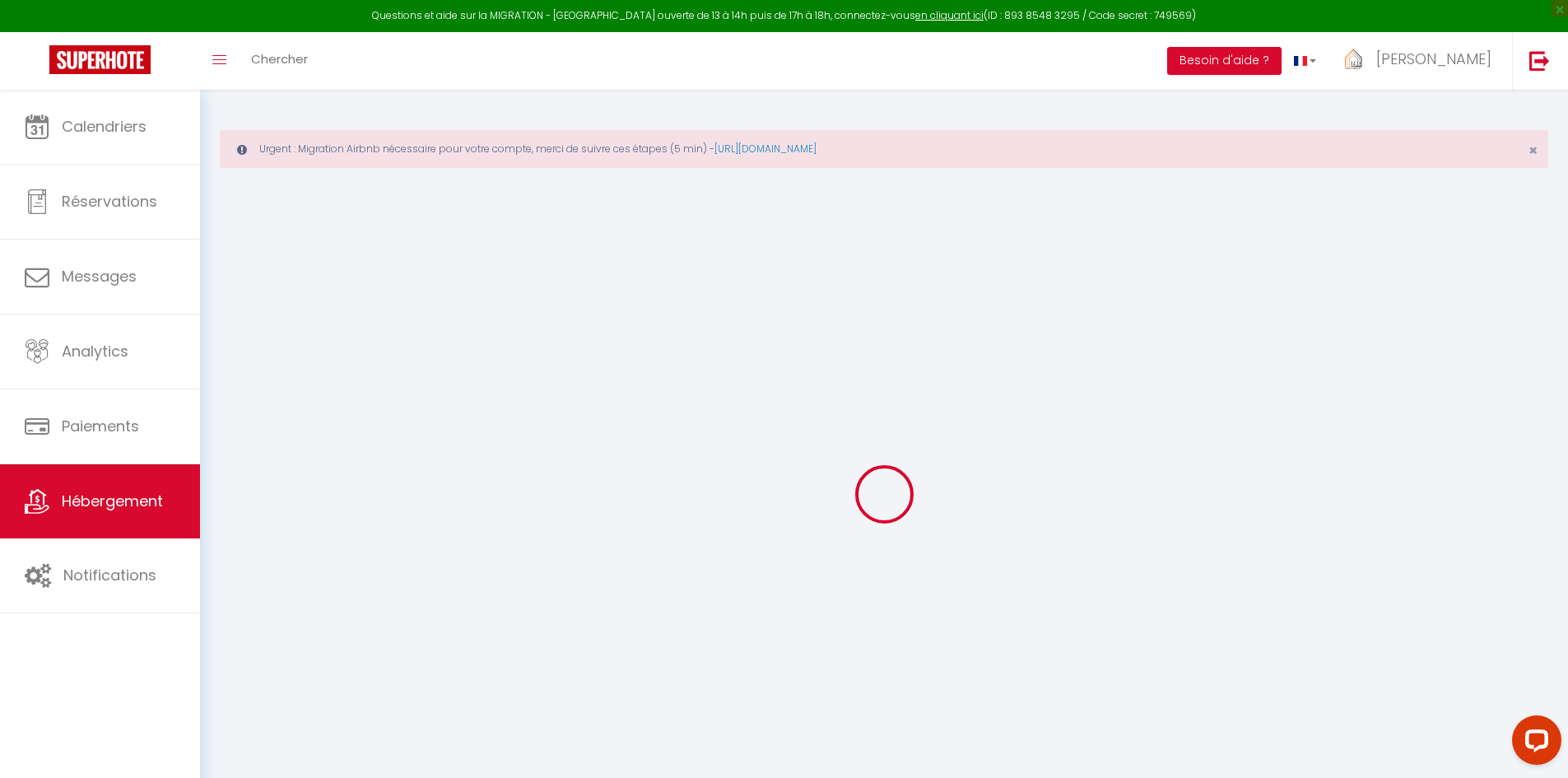
checkbox input "false"
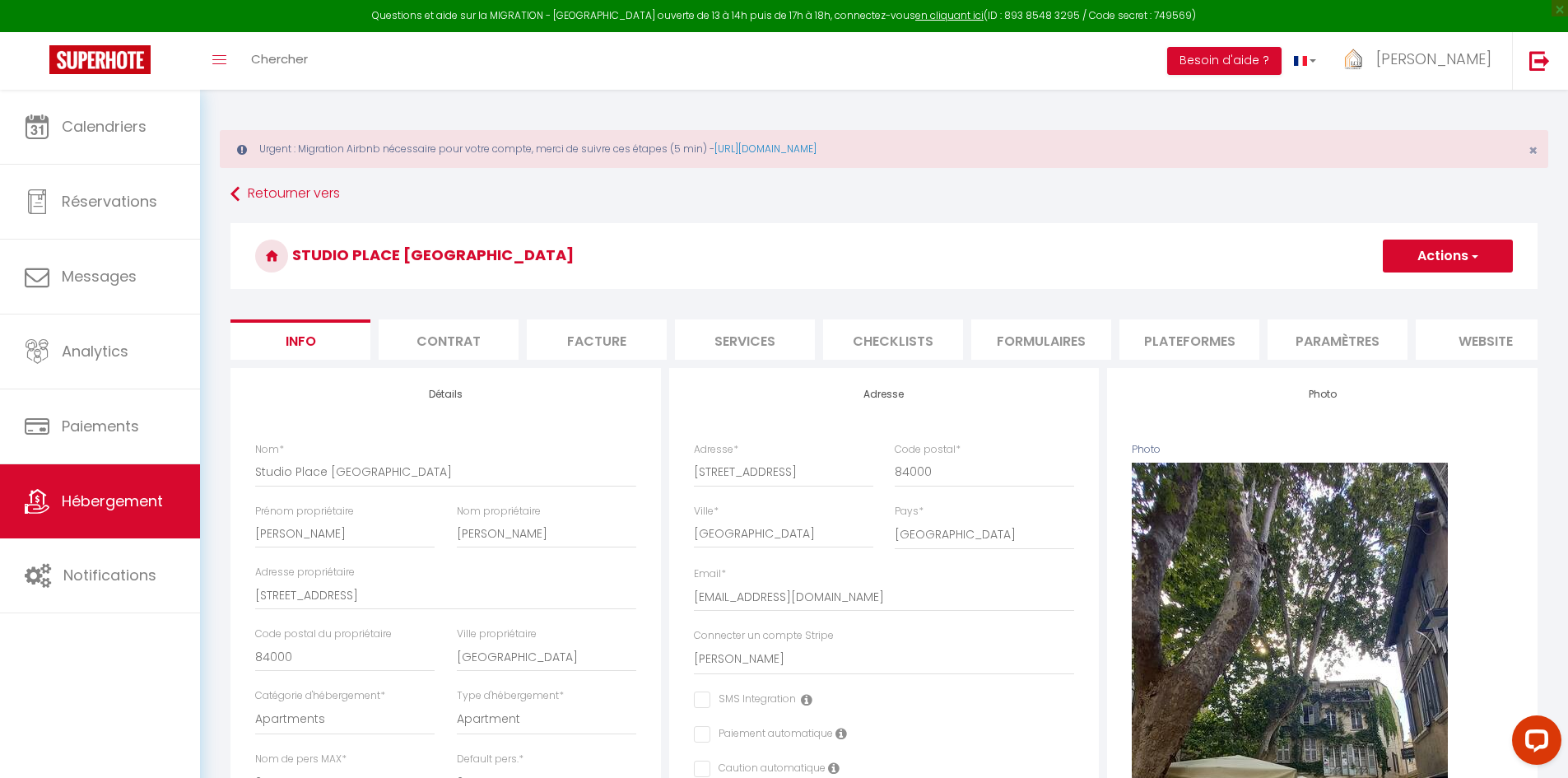
click at [1306, 329] on li "Paramètres" at bounding box center [1337, 339] width 140 height 41
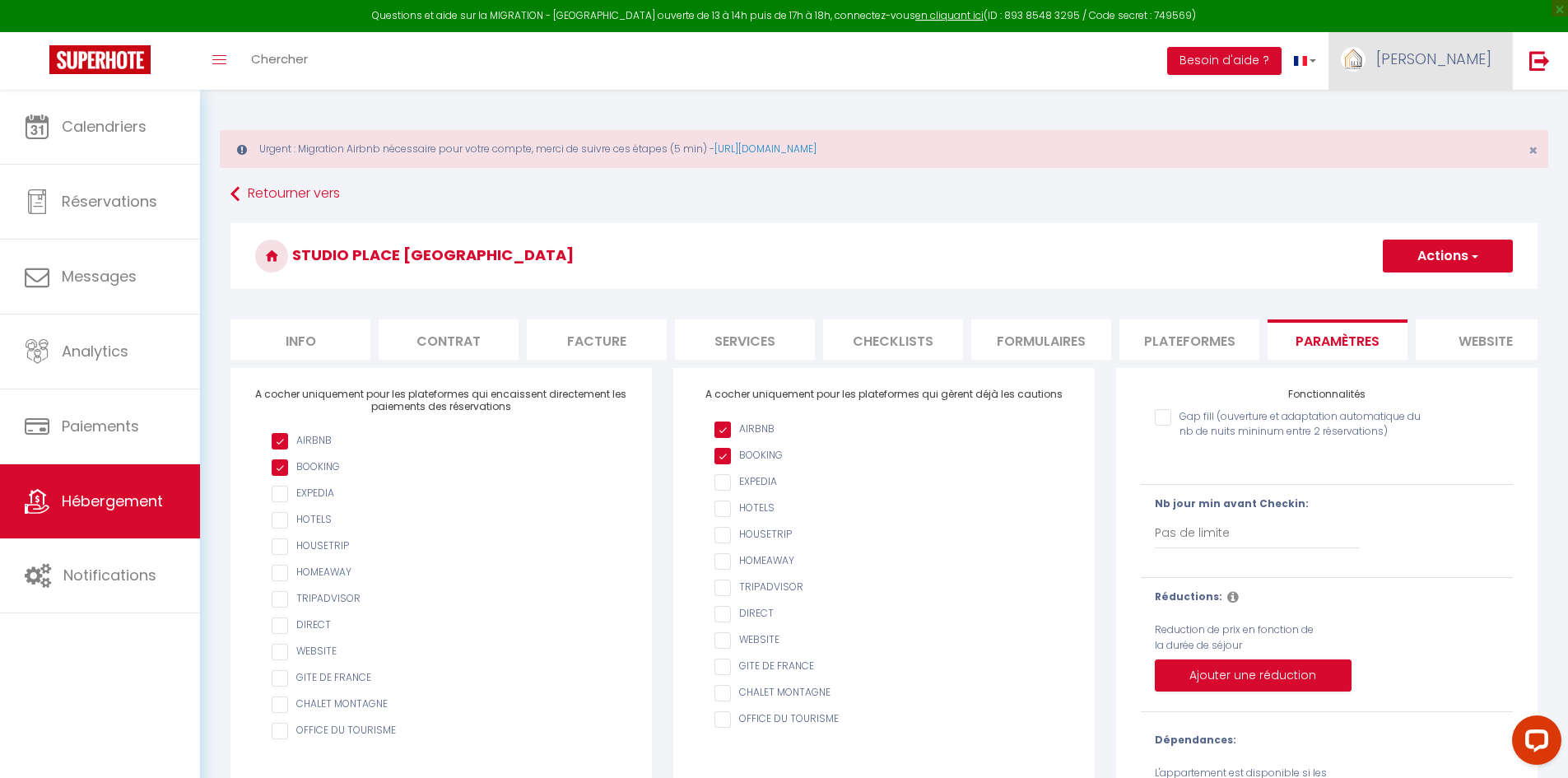
click at [1410, 55] on link "[PERSON_NAME]" at bounding box center [1421, 61] width 184 height 58
click at [1430, 115] on link "Paramètres" at bounding box center [1445, 114] width 122 height 28
select select "fr"
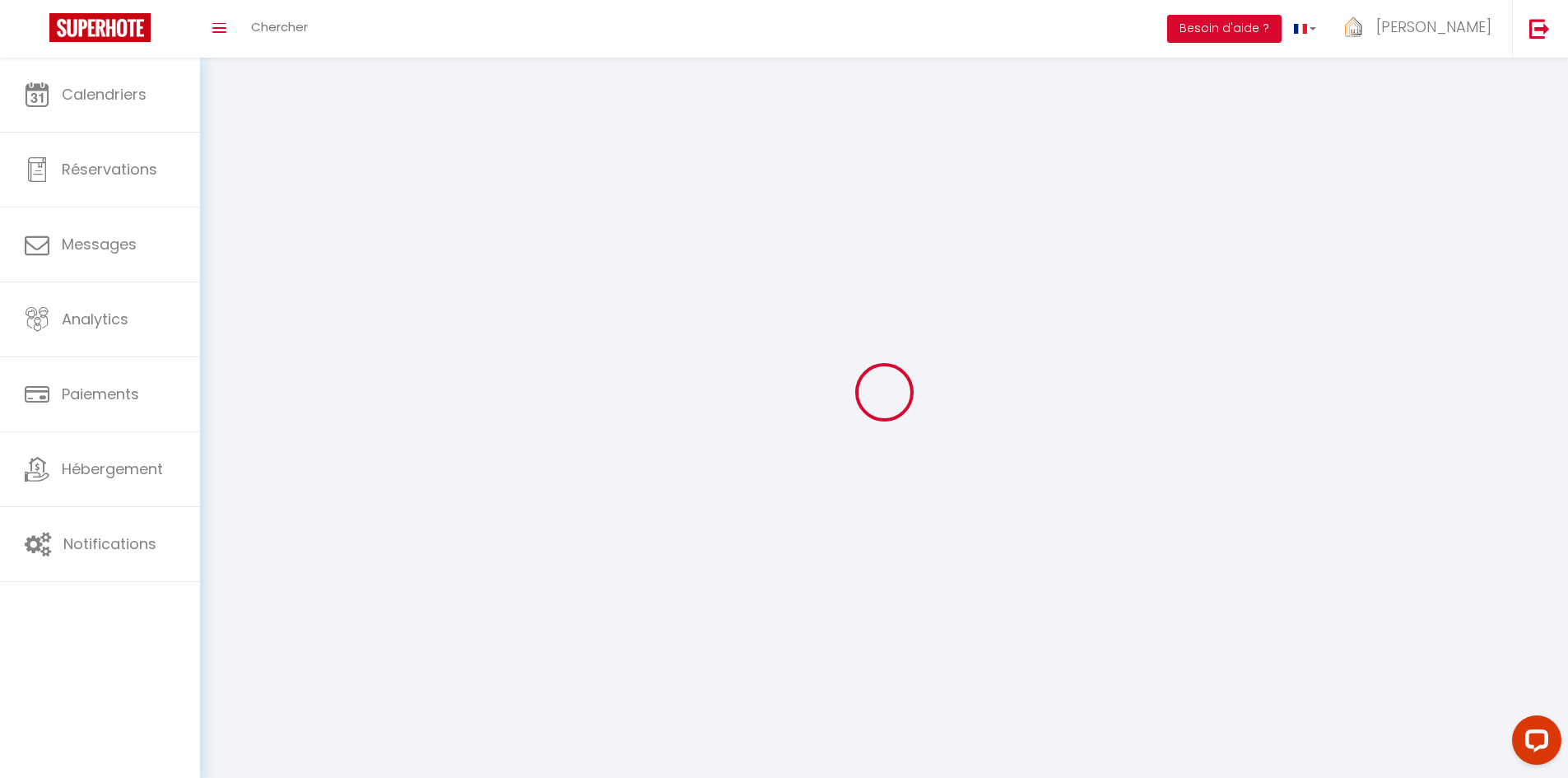
type input "[PERSON_NAME]"
type input "Planson"
type input "0619290931"
type input "2 Place Alexandre Farnèse"
type input "84000"
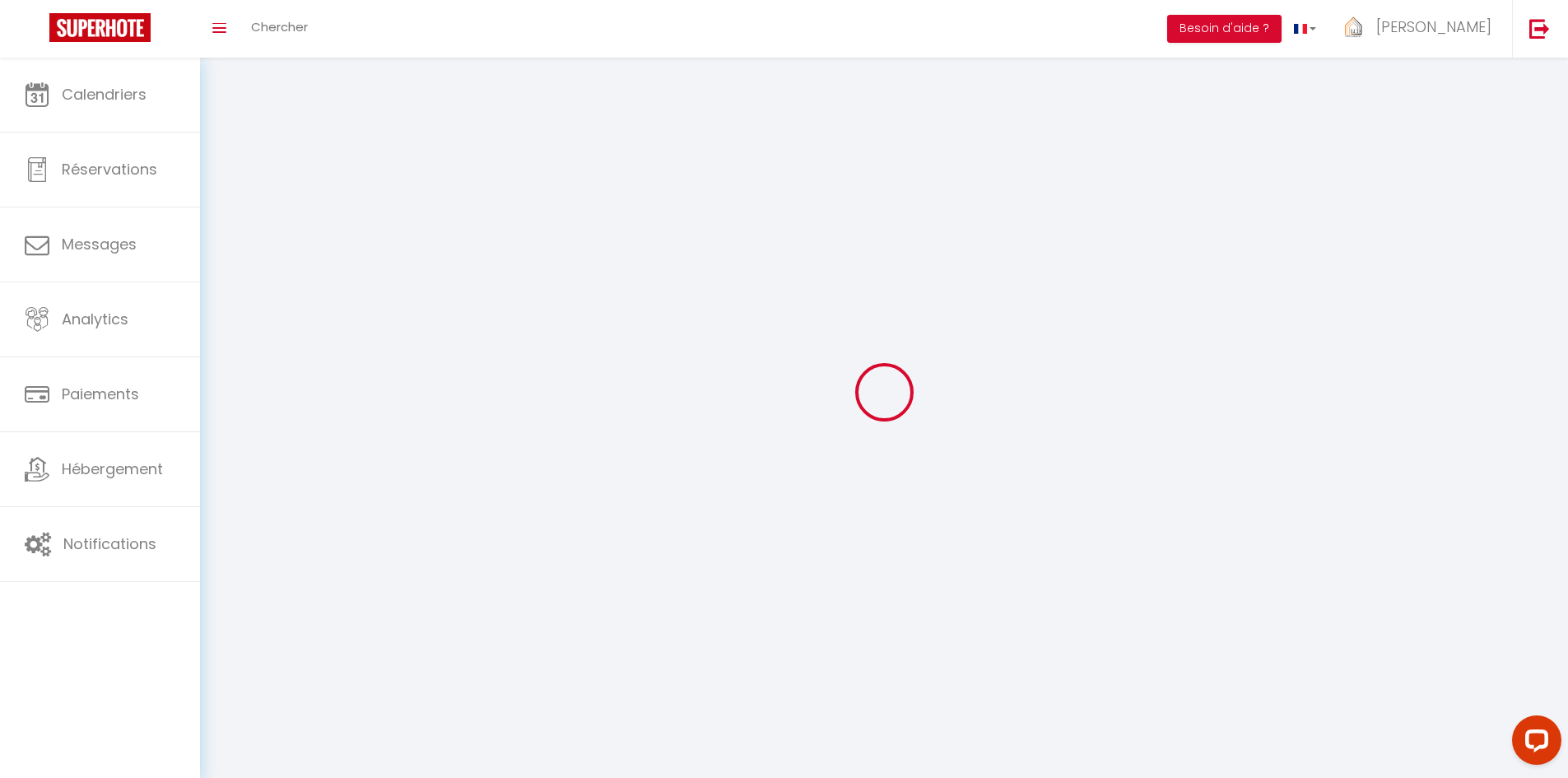
type input "Avignon"
type input "WnvisoRBt7QXsJl7wY8zI7m9q"
type input "sLmo2dyqFAiPBoKOQVqqQEbs2"
type input "https://app.superhote.com/#/get-available-rentals/sLmo2dyqFAiPBoKOQVqqQEbs2"
select select "28"
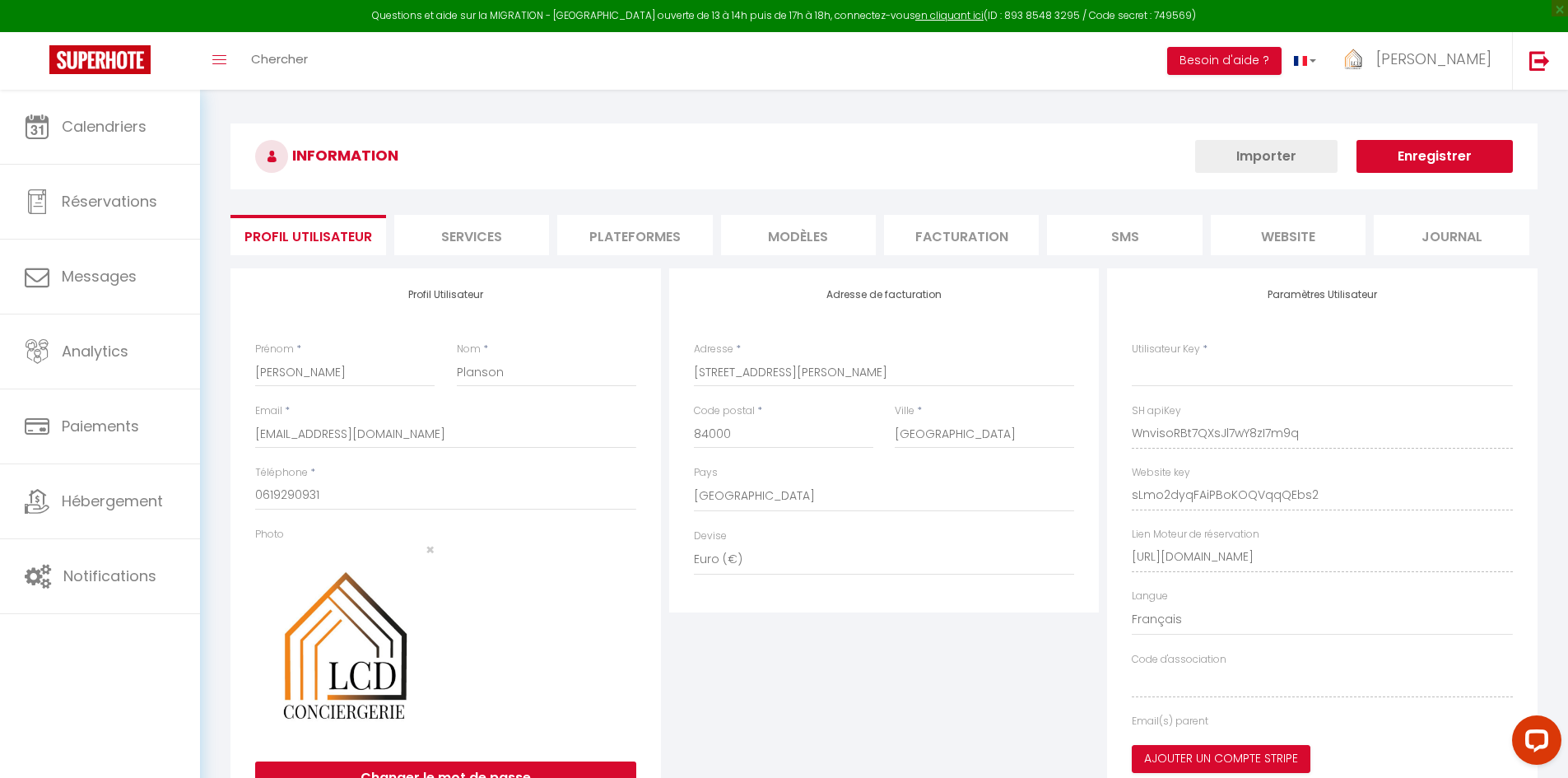
type input "WnvisoRBt7QXsJl7wY8zI7m9q"
type input "sLmo2dyqFAiPBoKOQVqqQEbs2"
type input "https://app.superhote.com/#/get-available-rentals/sLmo2dyqFAiPBoKOQVqqQEbs2"
select select "fr"
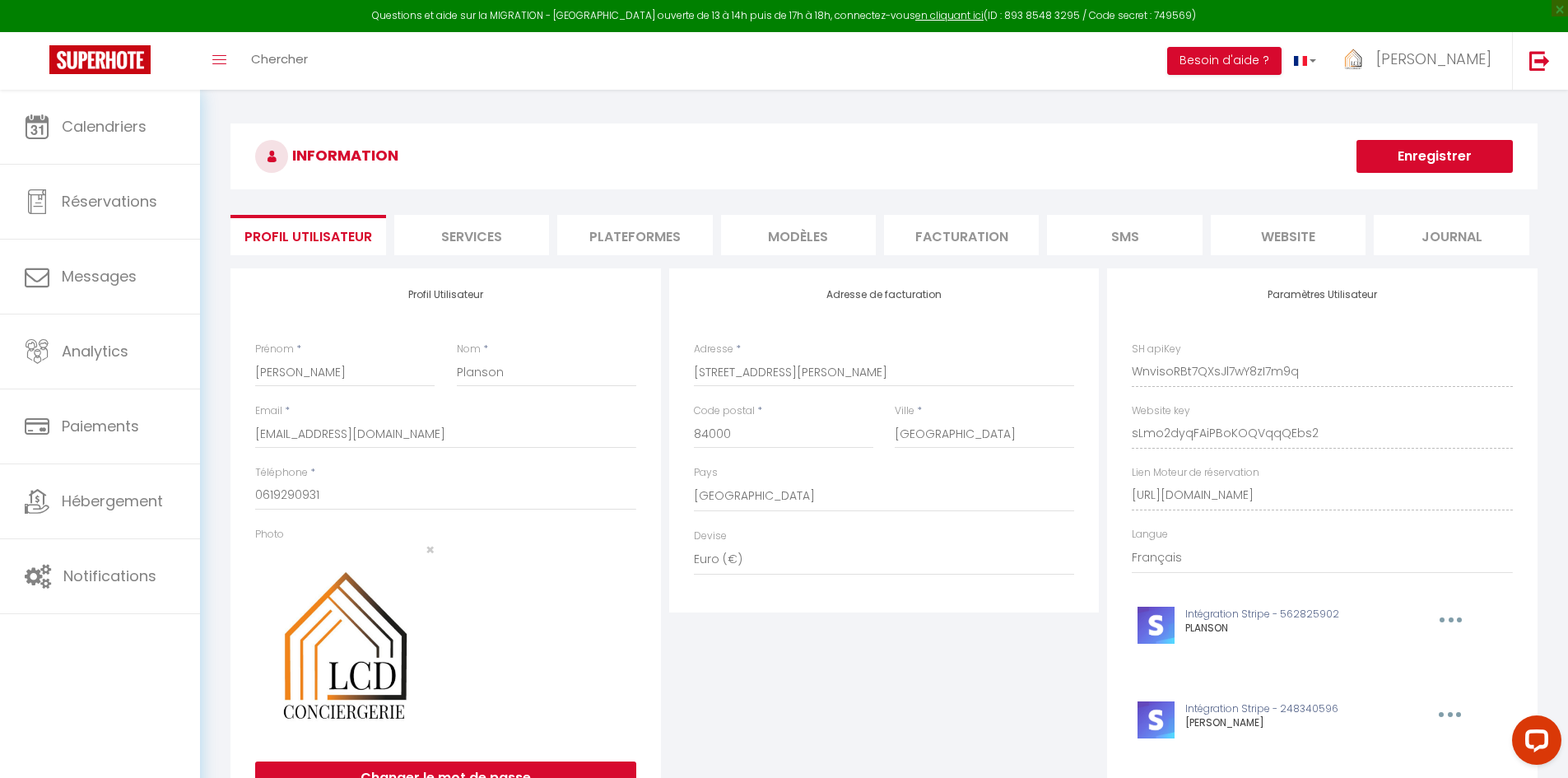
click at [608, 239] on li "Plateformes" at bounding box center [634, 235] width 155 height 41
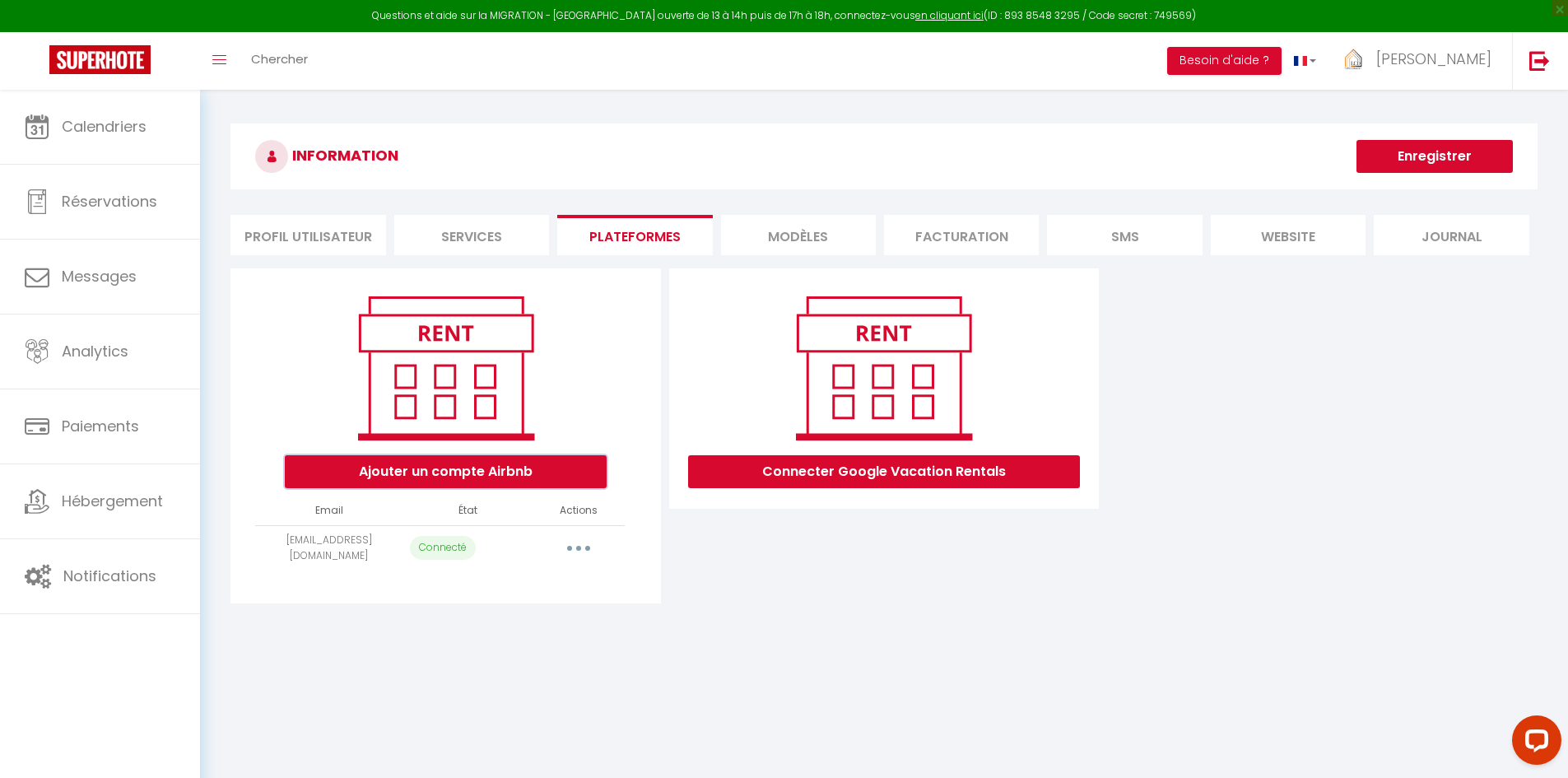
click at [486, 478] on button "Ajouter un compte Airbnb" at bounding box center [445, 472] width 322 height 33
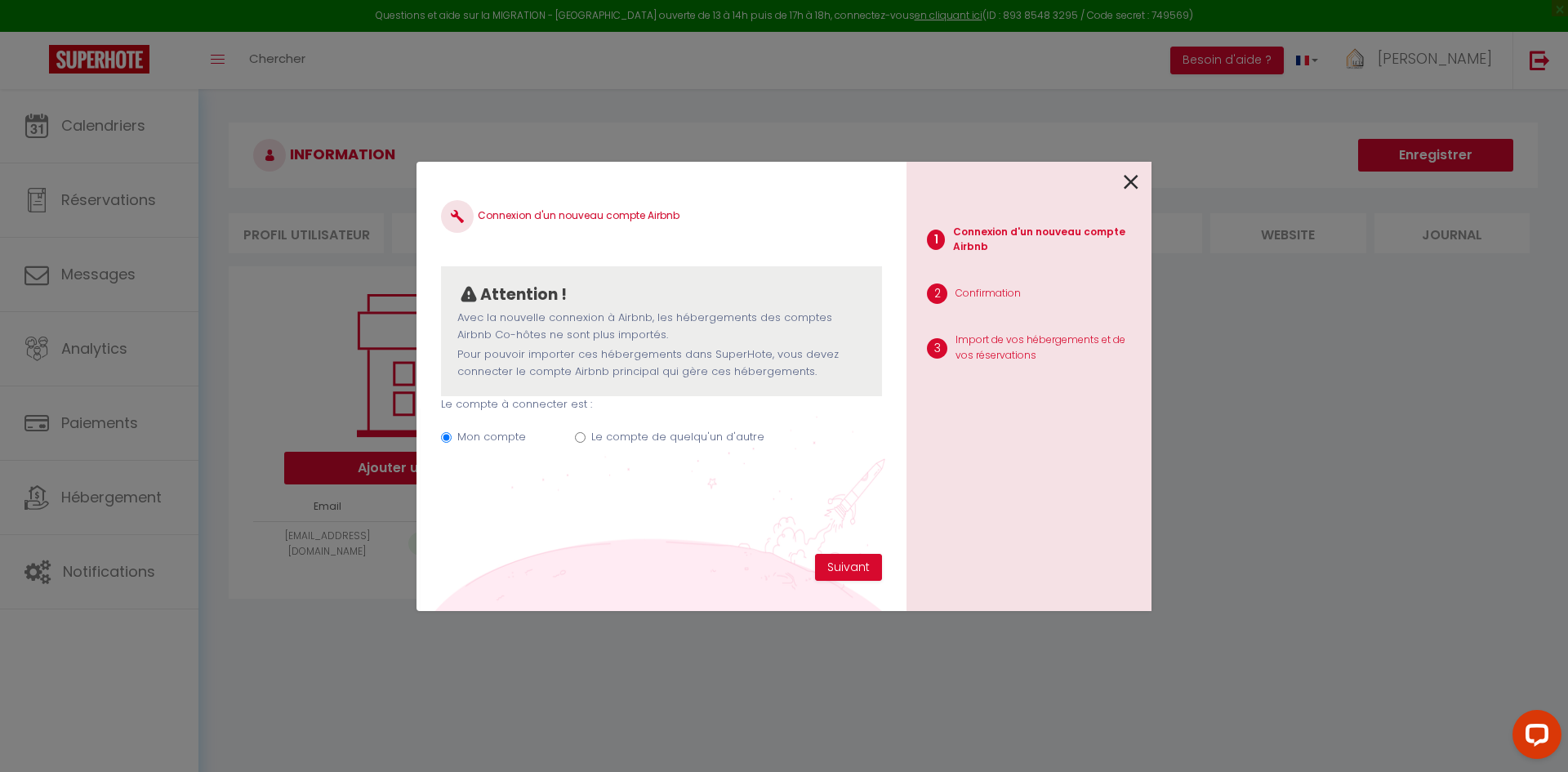
click at [580, 437] on input "Le compte de quelqu'un d'autre" at bounding box center [580, 437] width 11 height 11
radio input "true"
radio input "false"
click at [838, 558] on button "Suivant" at bounding box center [848, 568] width 67 height 28
